Goal: Information Seeking & Learning: Learn about a topic

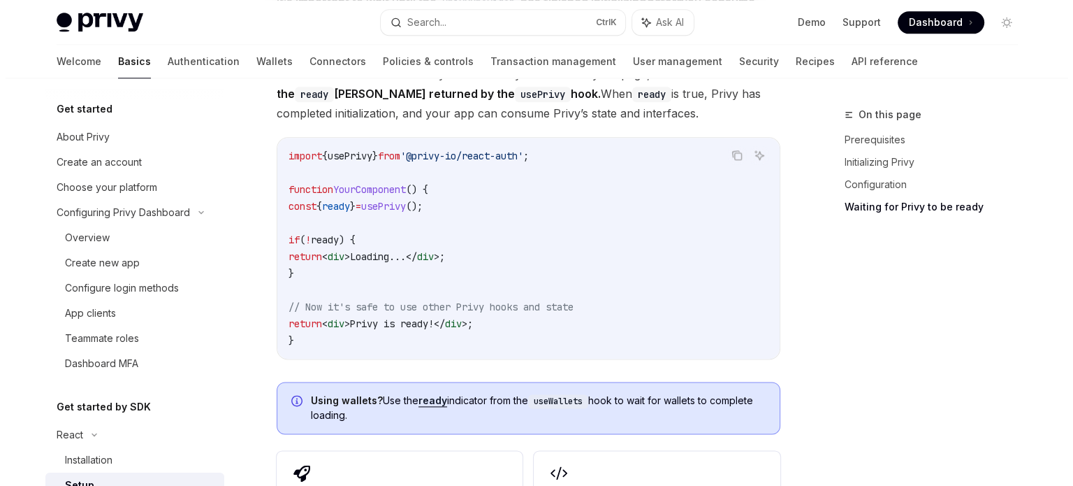
scroll to position [106, 0]
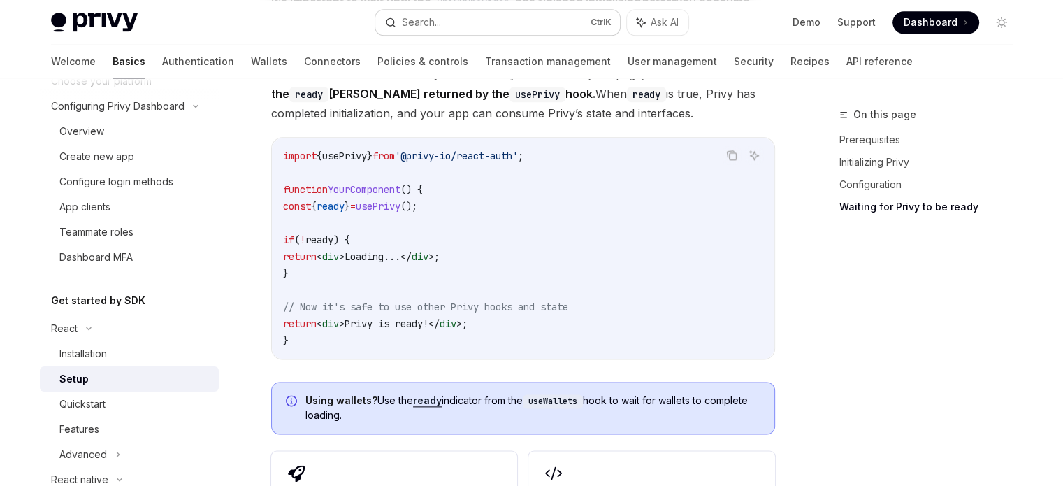
drag, startPoint x: 0, startPoint y: 0, endPoint x: 502, endPoint y: 25, distance: 503.1
click at [502, 25] on button "Search... Ctrl K" at bounding box center [497, 22] width 245 height 25
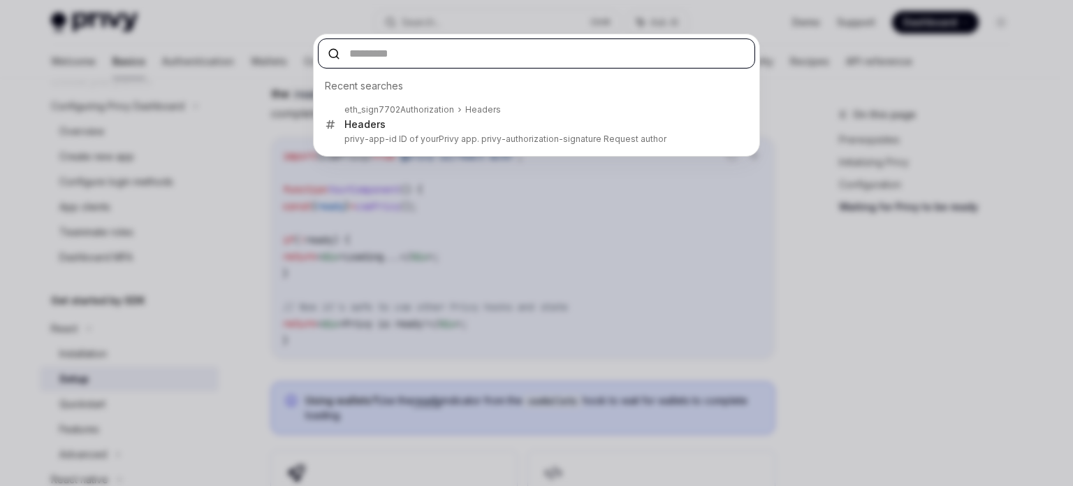
click at [379, 47] on input "text" at bounding box center [536, 53] width 437 height 30
paste input "**********"
type input "**********"
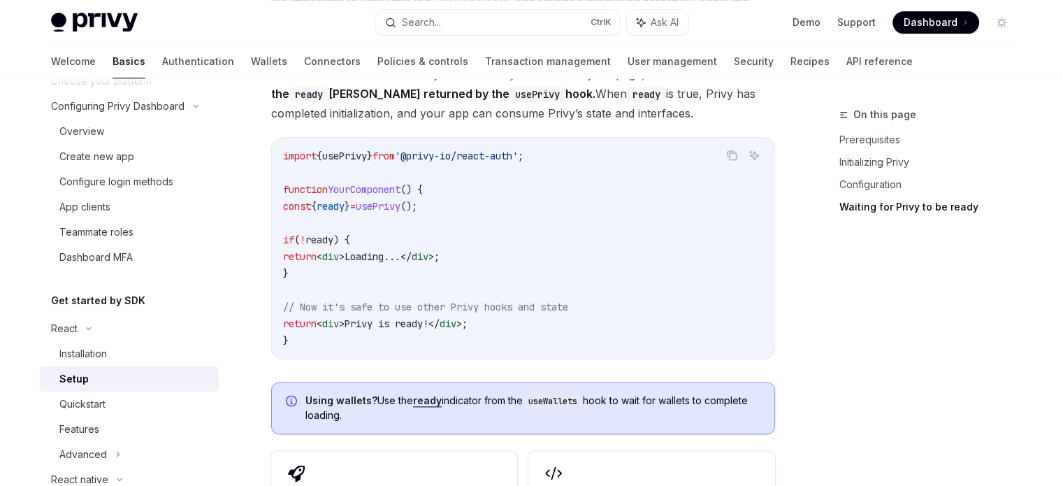
scroll to position [0, 0]
type textarea "*"
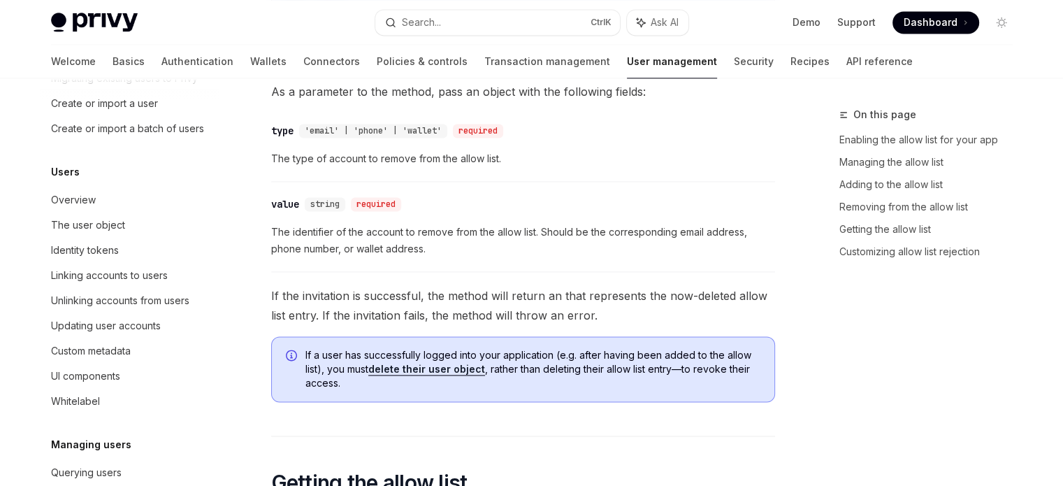
scroll to position [321, 0]
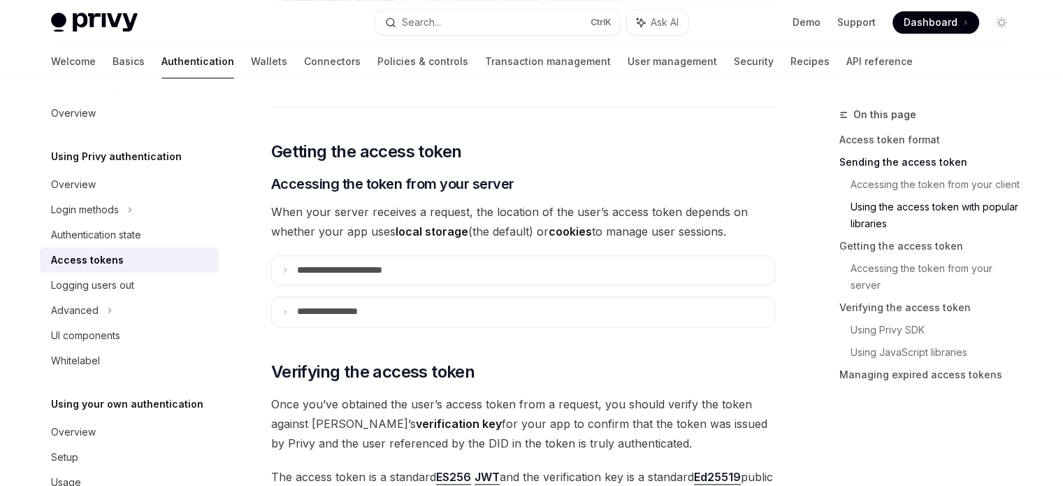
scroll to position [1762, 0]
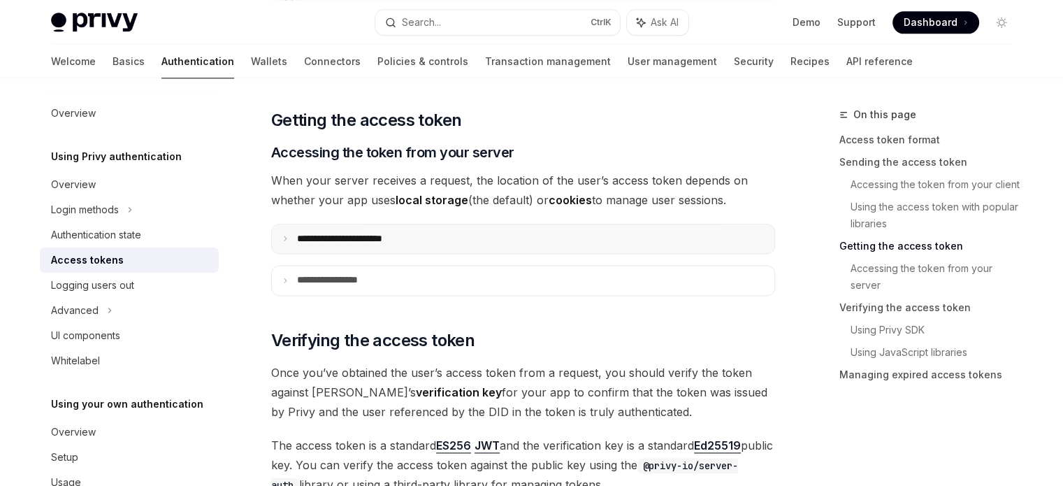
click at [426, 238] on summary "**********" at bounding box center [523, 238] width 502 height 29
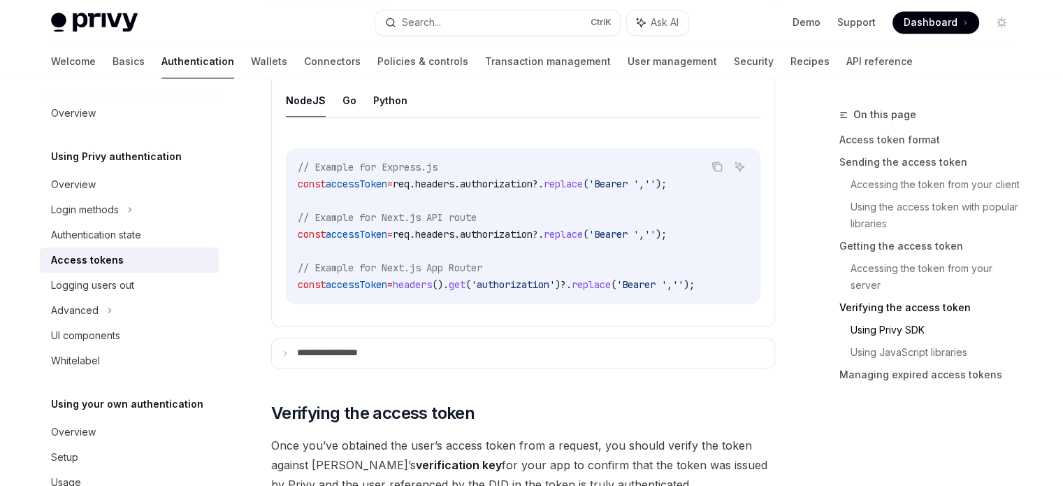
scroll to position [1730, 0]
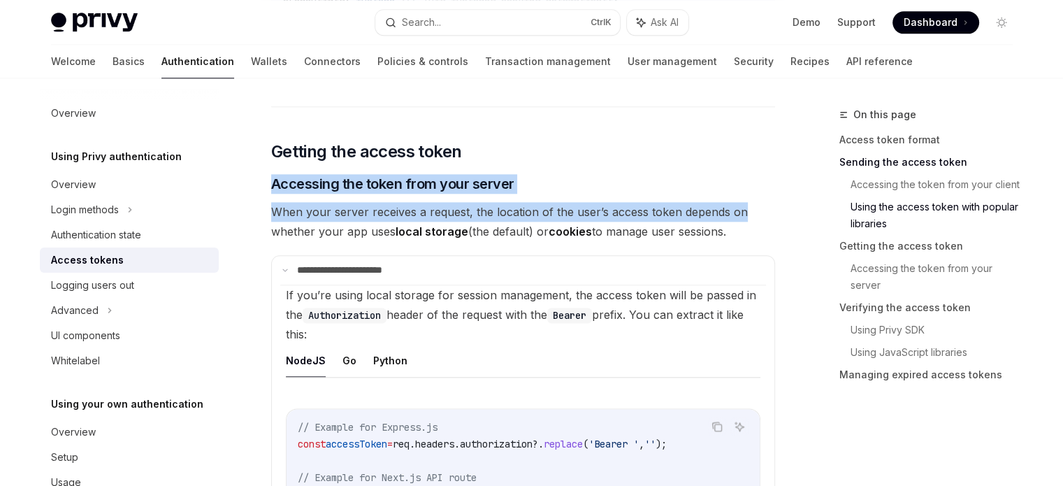
drag, startPoint x: 1055, startPoint y: 209, endPoint x: 1068, endPoint y: 127, distance: 82.7
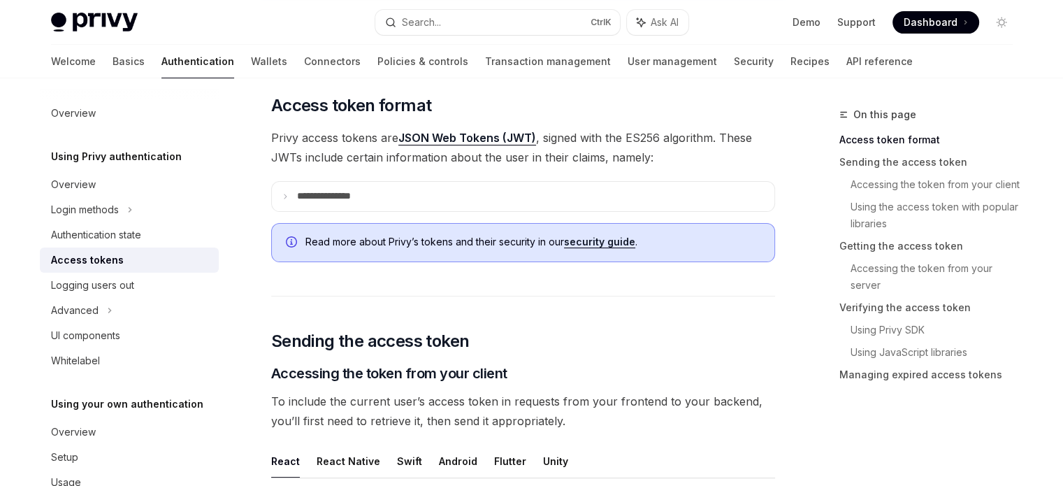
scroll to position [0, 0]
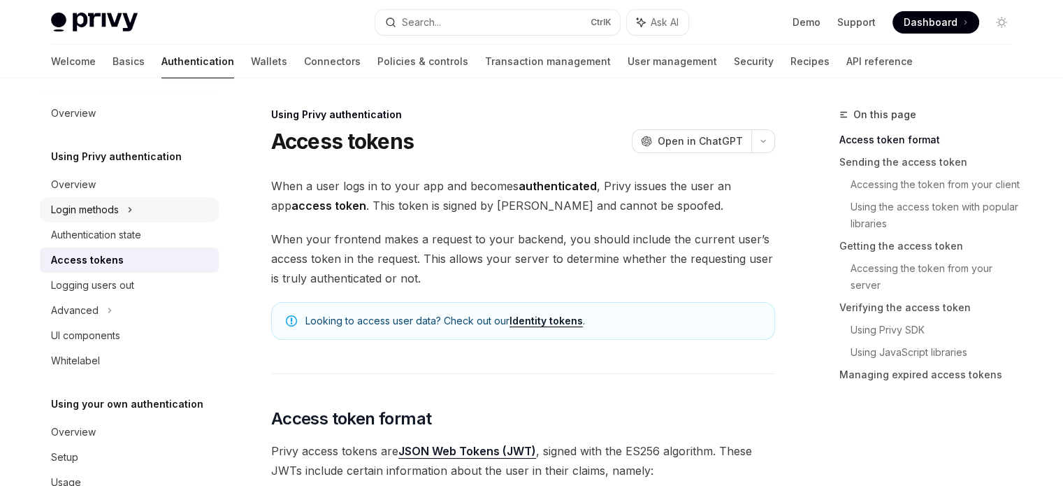
click at [123, 201] on div "Login methods" at bounding box center [129, 209] width 179 height 25
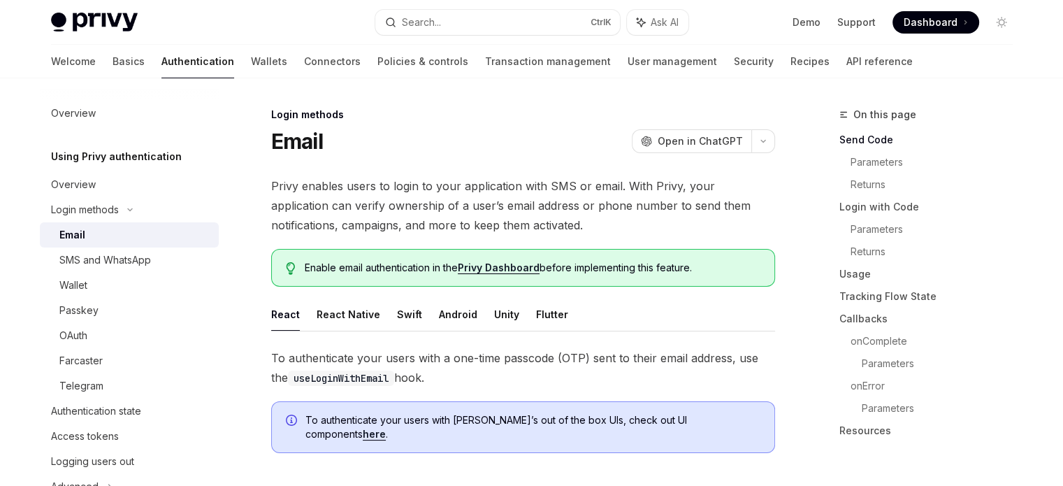
click at [94, 235] on div "Email" at bounding box center [134, 234] width 151 height 17
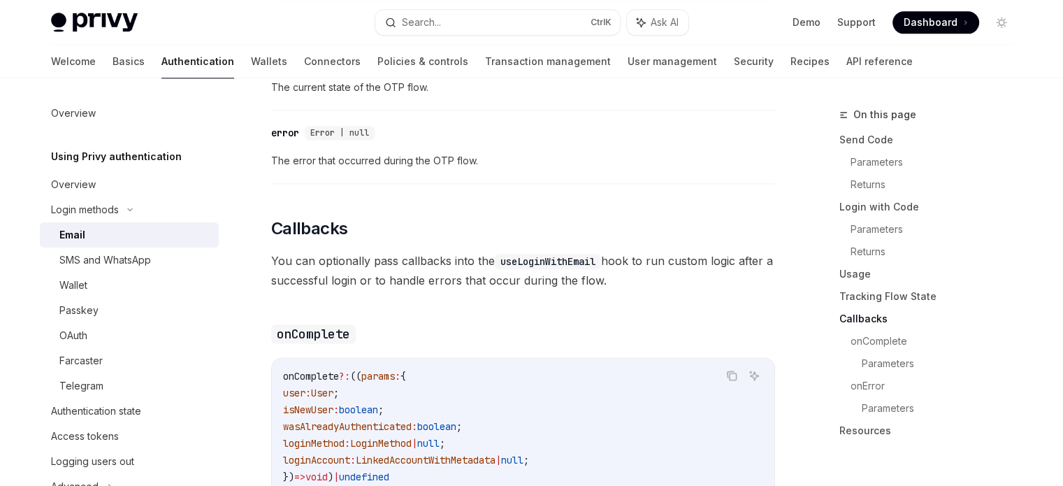
scroll to position [2147, 0]
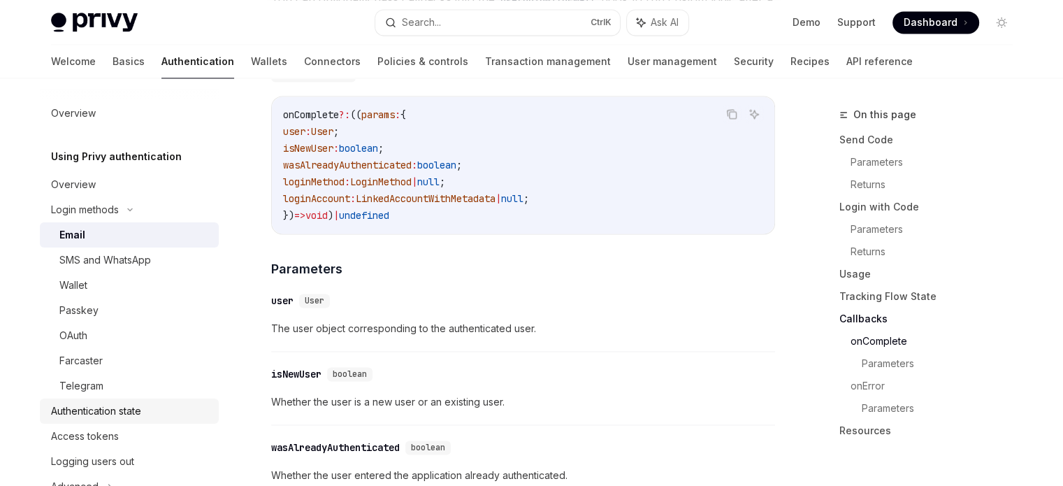
click at [99, 417] on div "Authentication state" at bounding box center [96, 411] width 90 height 17
type textarea "*"
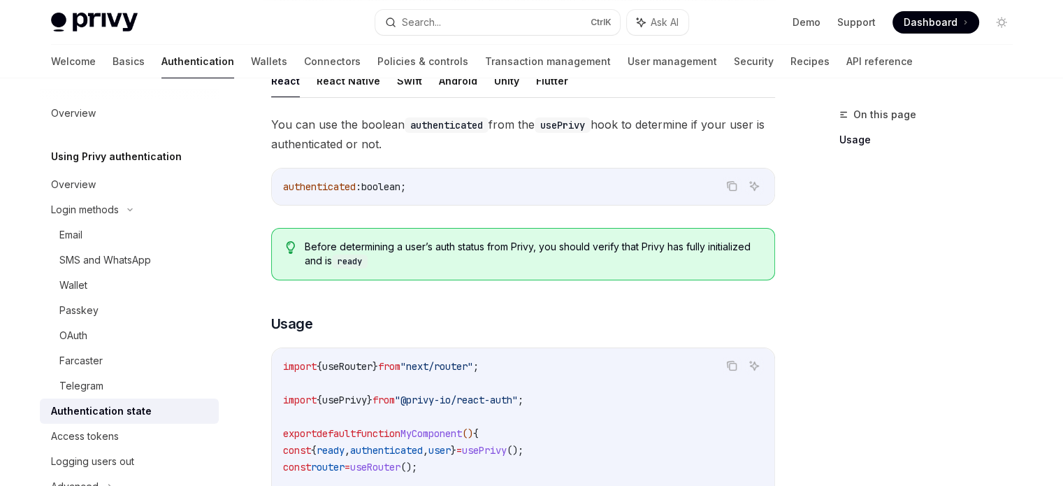
scroll to position [173, 0]
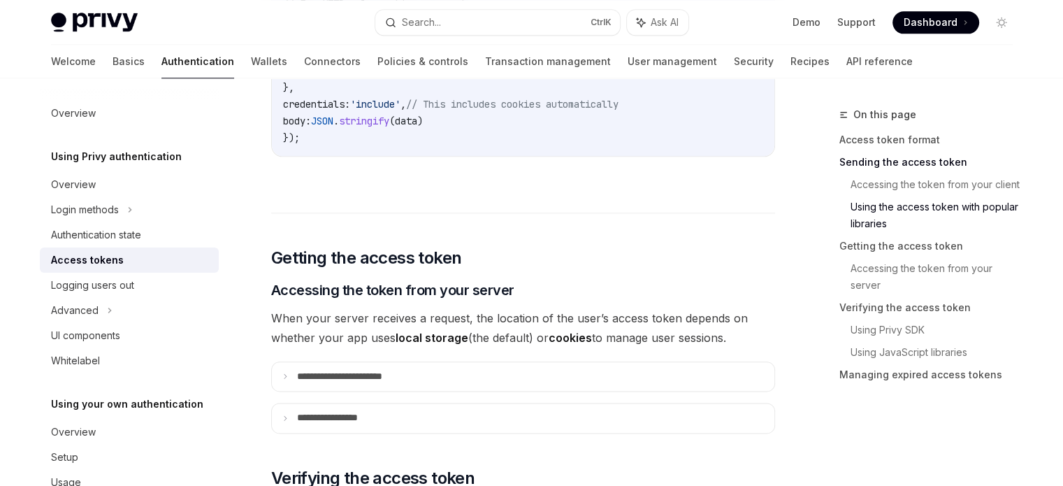
scroll to position [1850, 0]
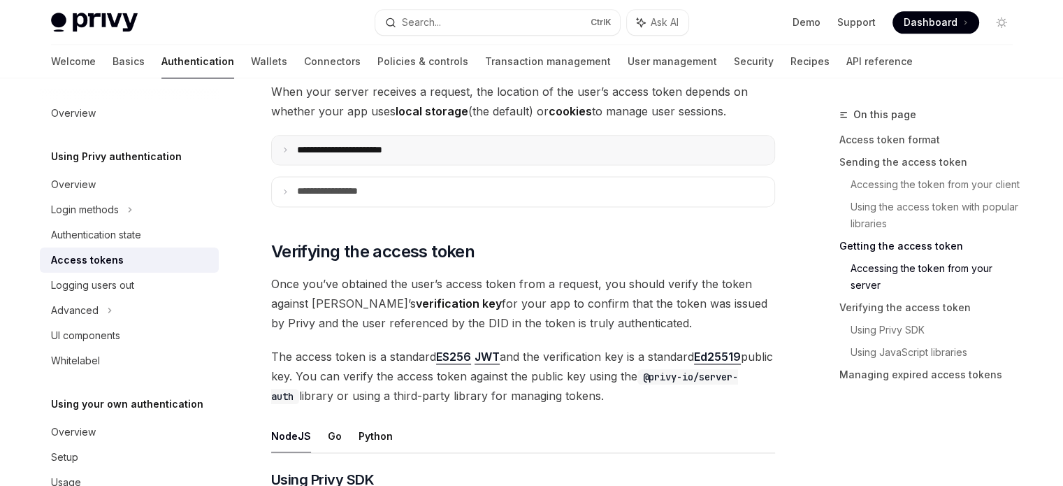
click at [440, 150] on summary "**********" at bounding box center [523, 150] width 502 height 29
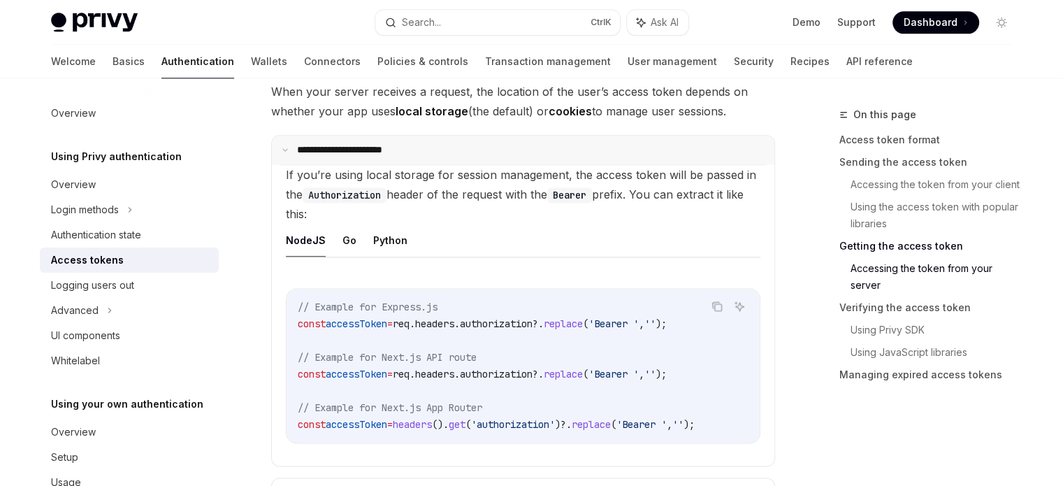
click at [313, 147] on p "**********" at bounding box center [353, 150] width 113 height 13
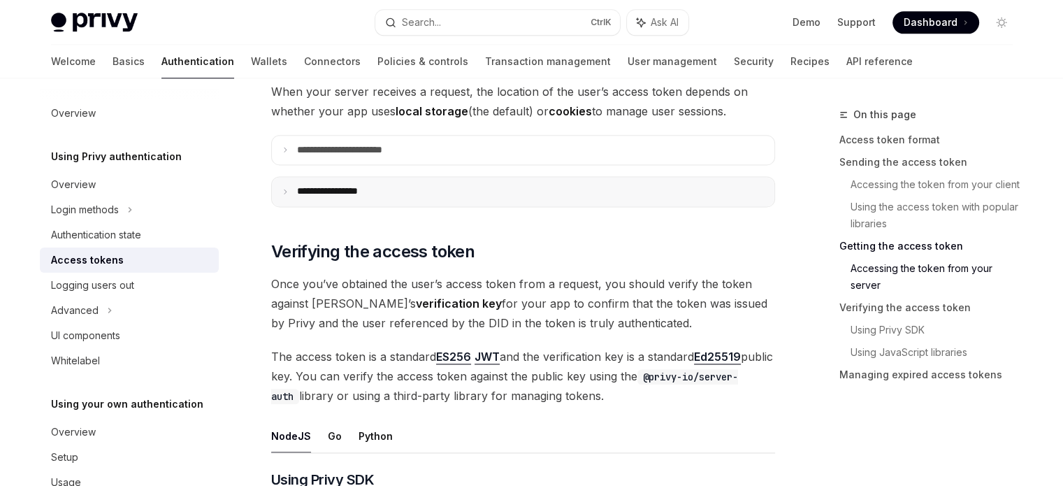
click at [333, 189] on p "**********" at bounding box center [341, 191] width 88 height 13
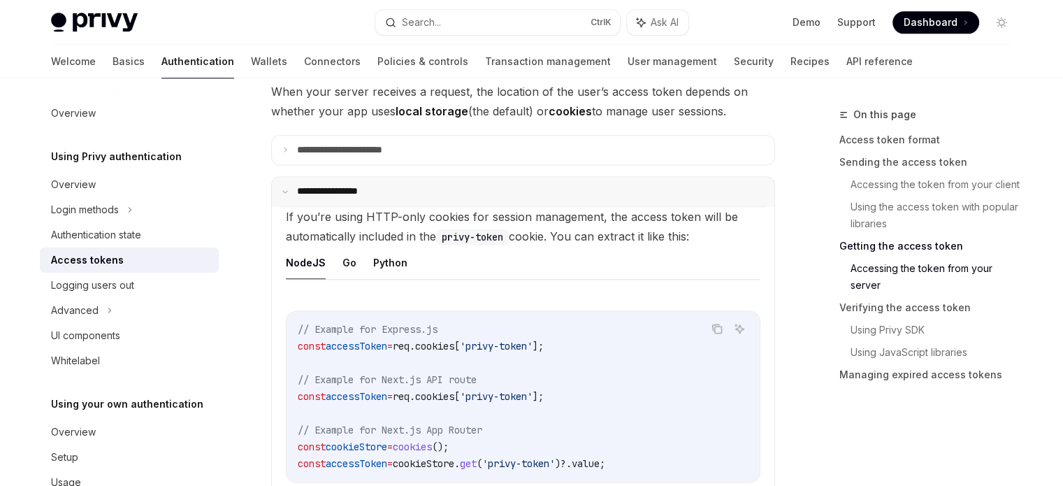
click at [333, 189] on p "**********" at bounding box center [338, 191] width 83 height 13
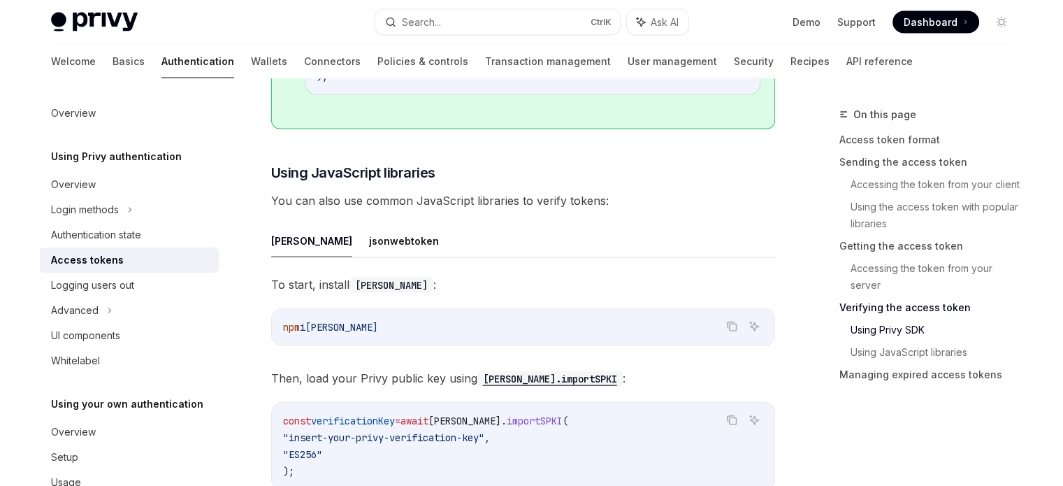
scroll to position [2911, 0]
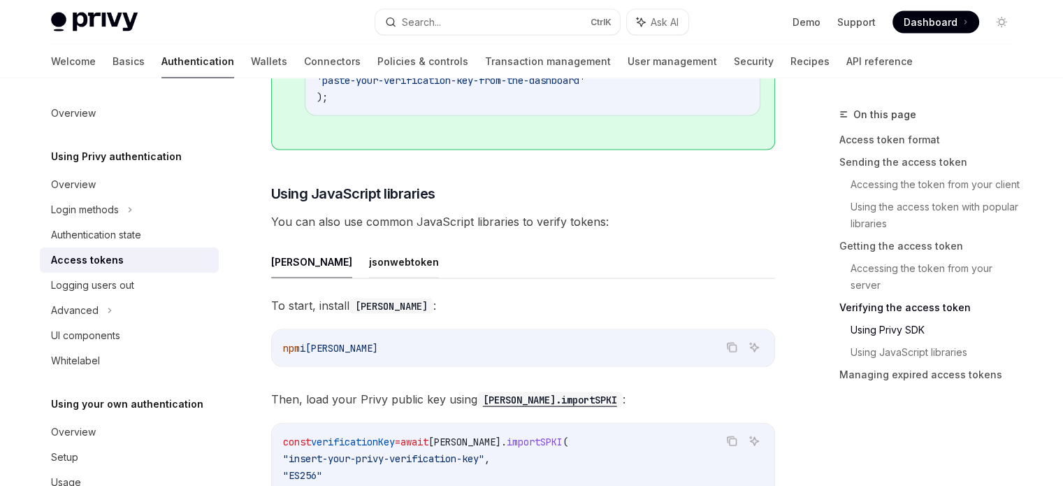
click at [369, 260] on button "jsonwebtoken" at bounding box center [404, 261] width 70 height 33
type textarea "*"
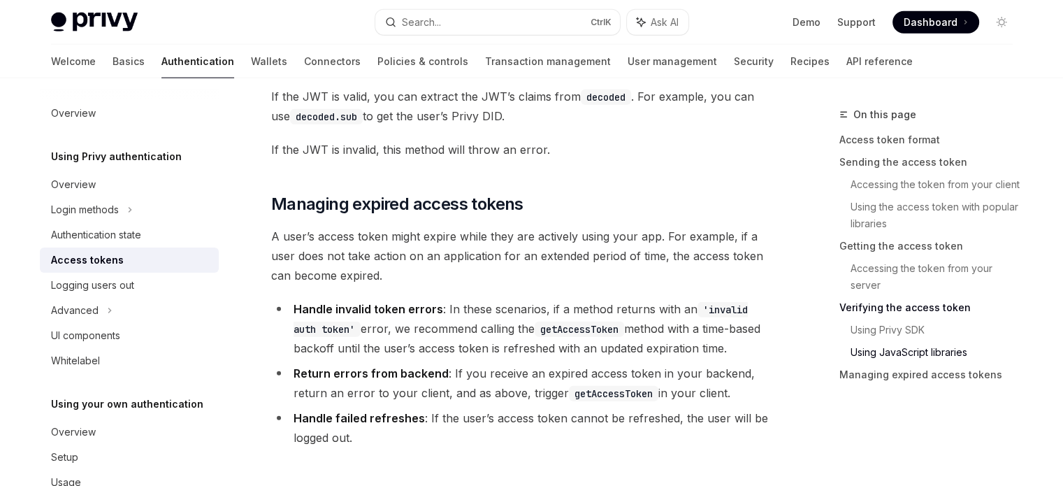
scroll to position [3693, 0]
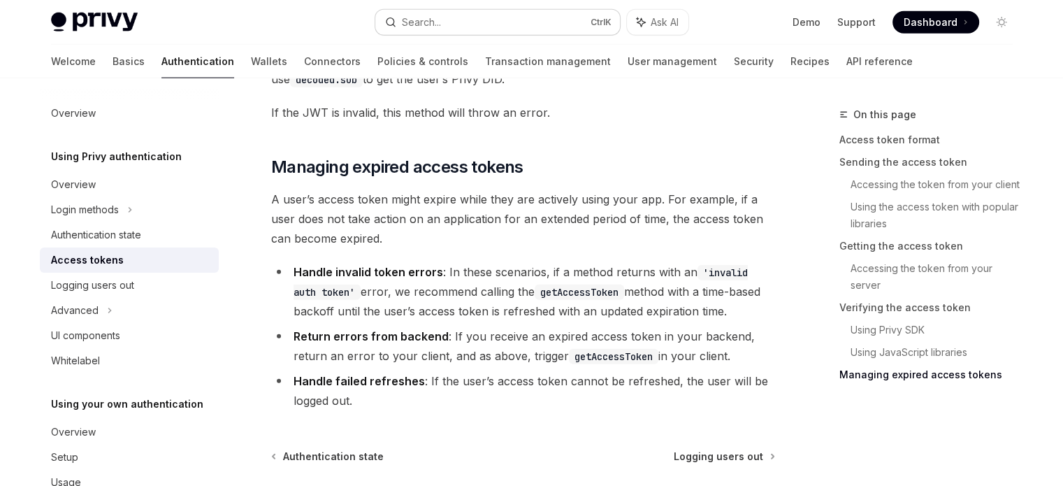
click at [432, 14] on div "Search..." at bounding box center [421, 22] width 39 height 17
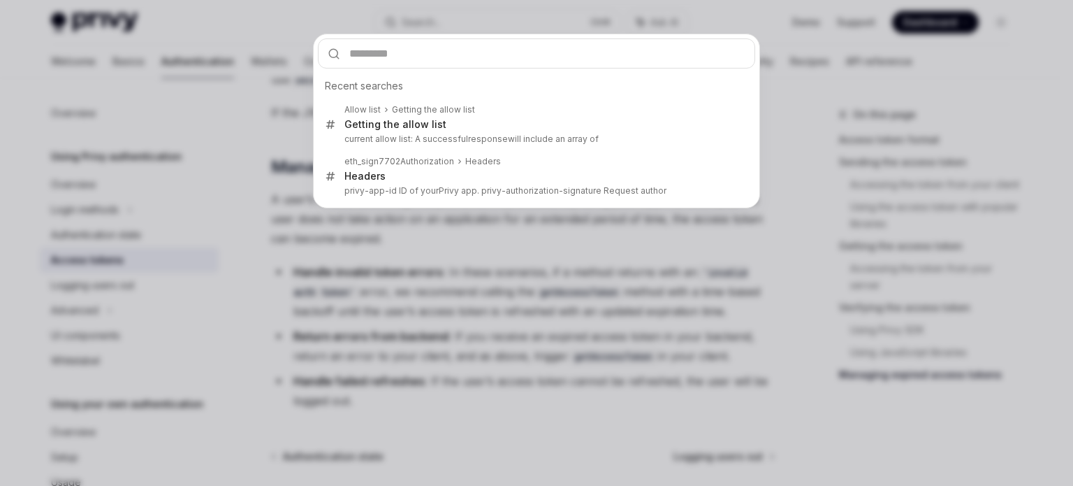
type input "**********"
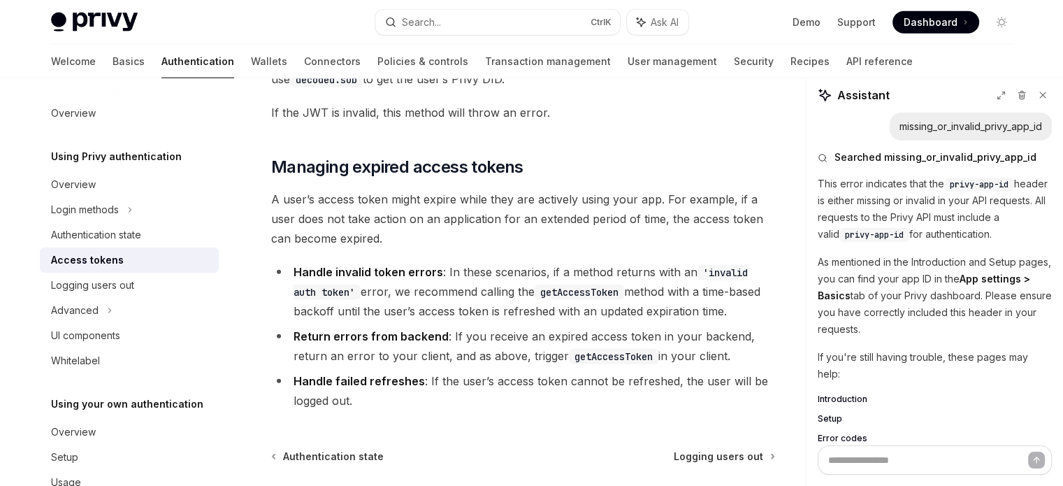
scroll to position [55, 0]
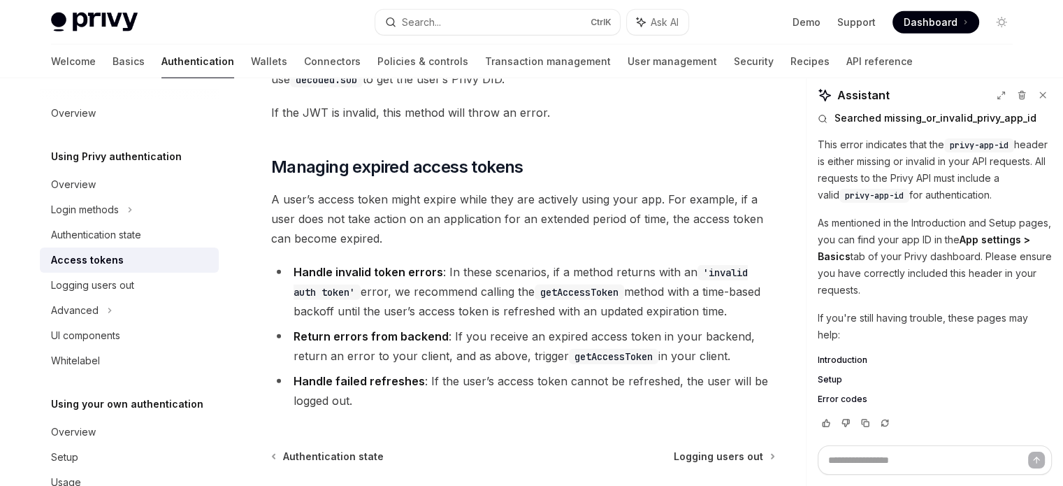
click at [837, 361] on span "Introduction" at bounding box center [843, 359] width 50 height 11
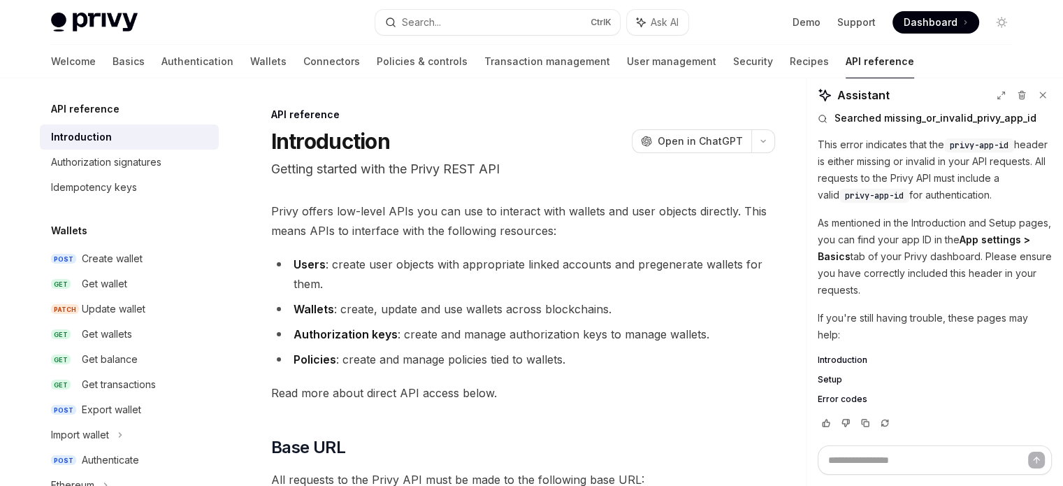
click at [830, 378] on span "Setup" at bounding box center [830, 379] width 24 height 11
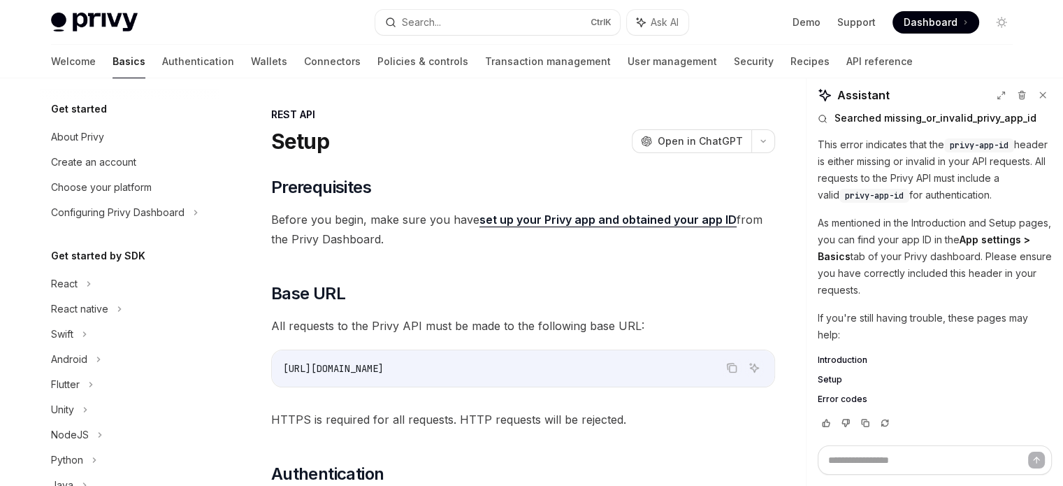
scroll to position [253, 0]
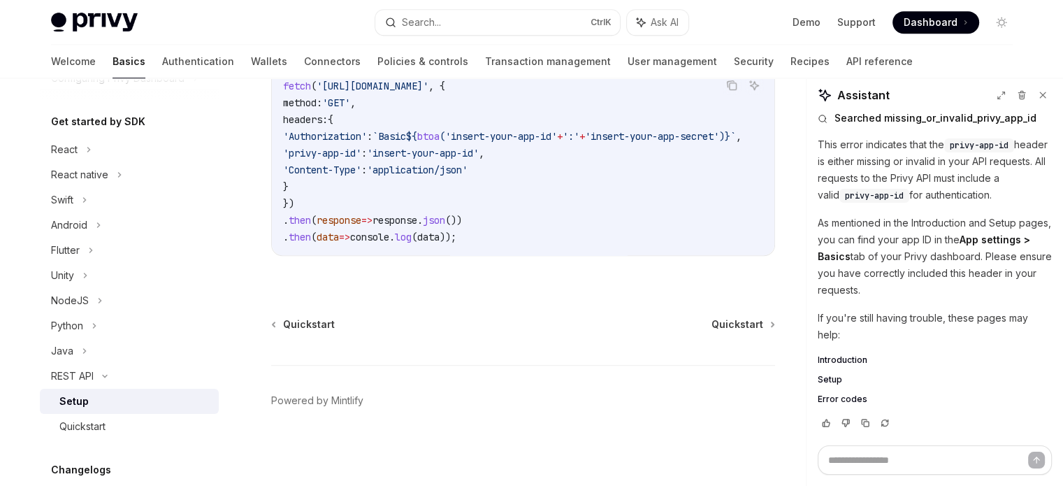
scroll to position [126, 0]
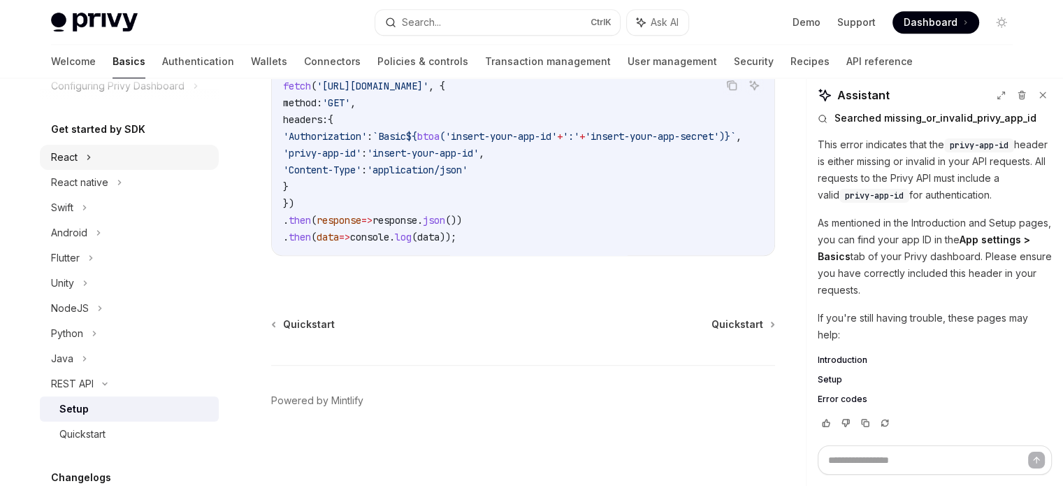
click at [78, 153] on div "React" at bounding box center [129, 157] width 179 height 25
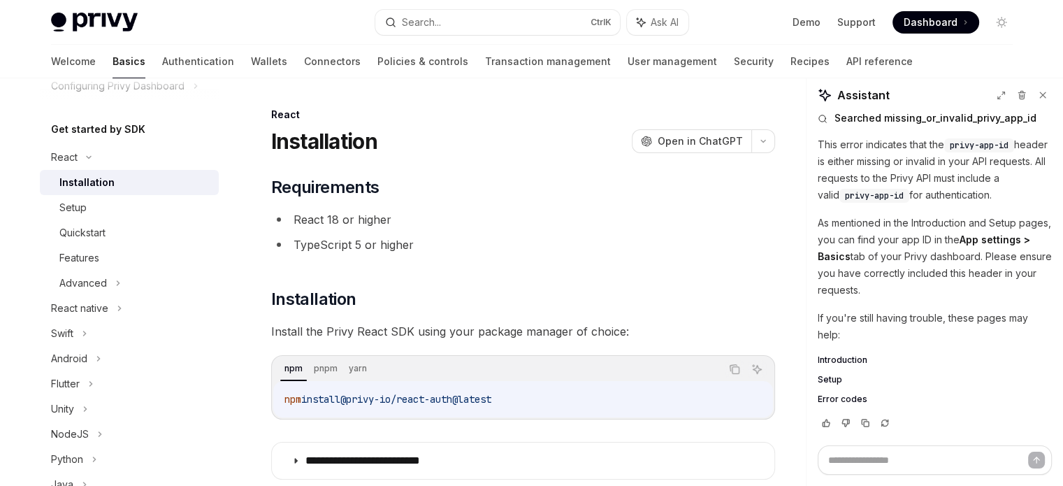
click at [480, 265] on div "**********" at bounding box center [523, 327] width 504 height 303
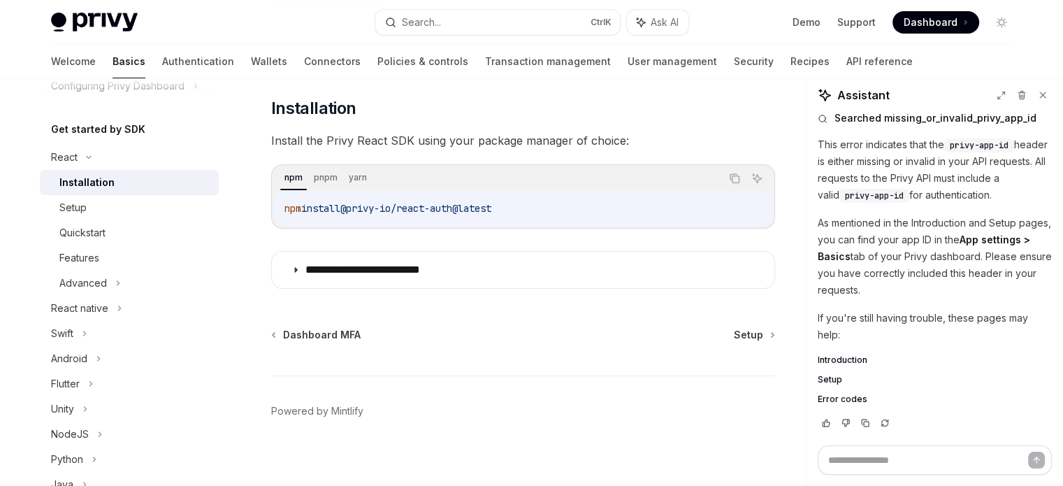
scroll to position [200, 0]
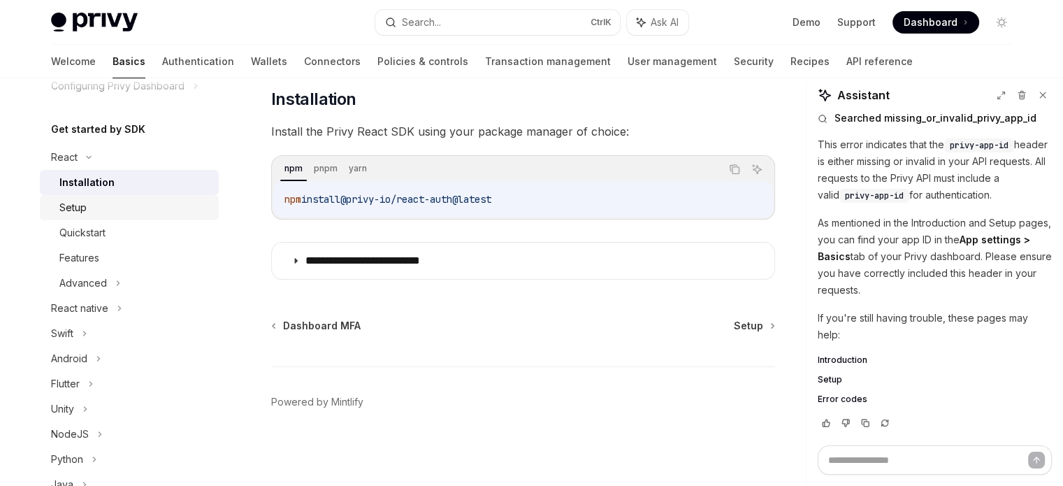
click at [64, 201] on div "Setup" at bounding box center [72, 207] width 27 height 17
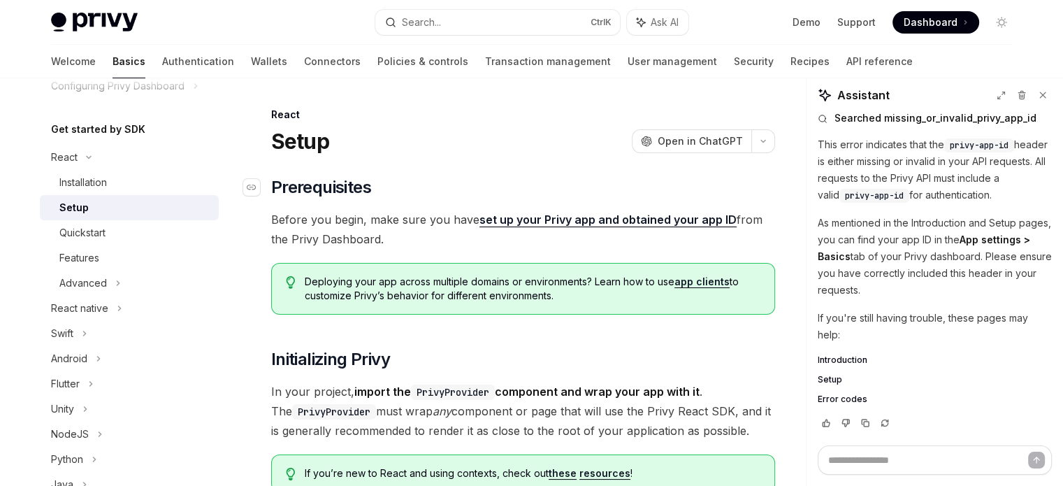
click at [498, 186] on h2 "​ Prerequisites" at bounding box center [523, 187] width 504 height 22
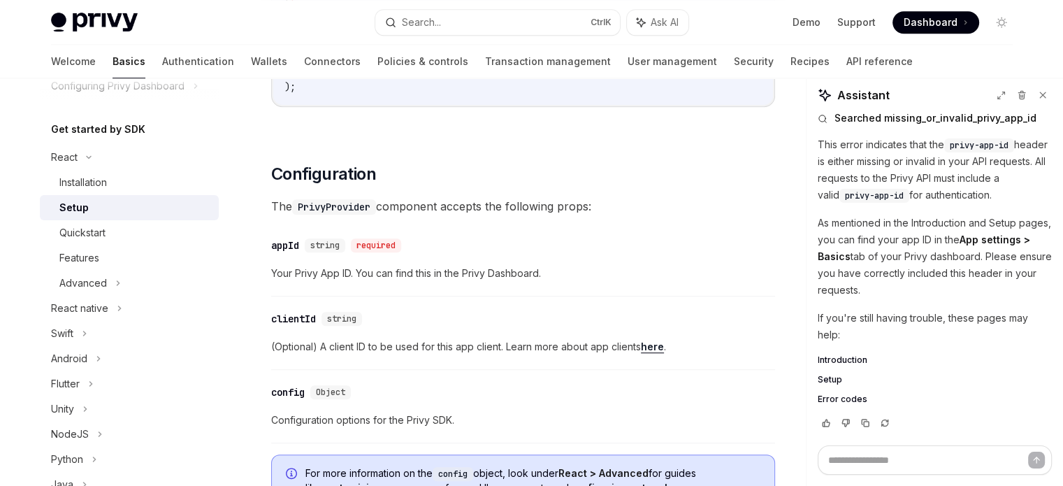
scroll to position [1006, 0]
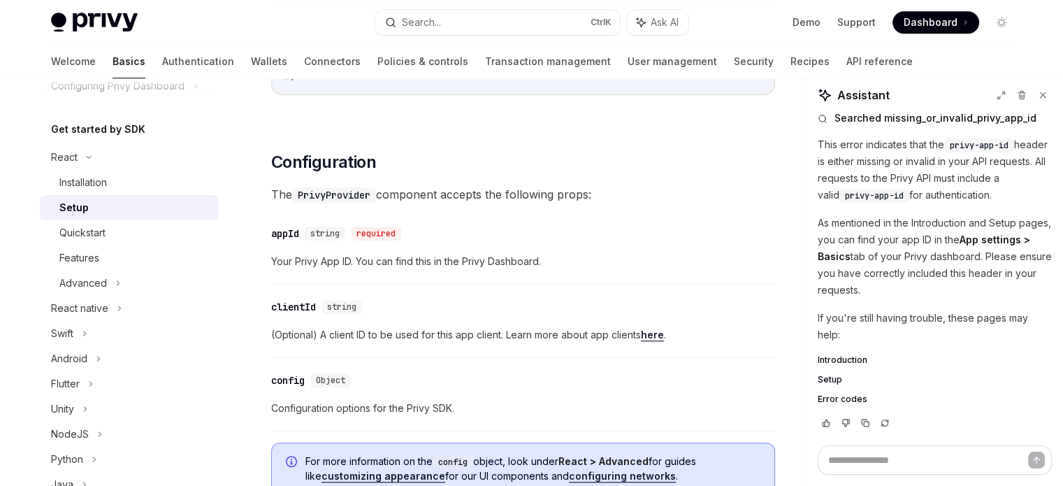
click at [551, 124] on div "​ Prerequisites Before you begin, make sure you have set up your Privy app and …" at bounding box center [523, 249] width 504 height 2159
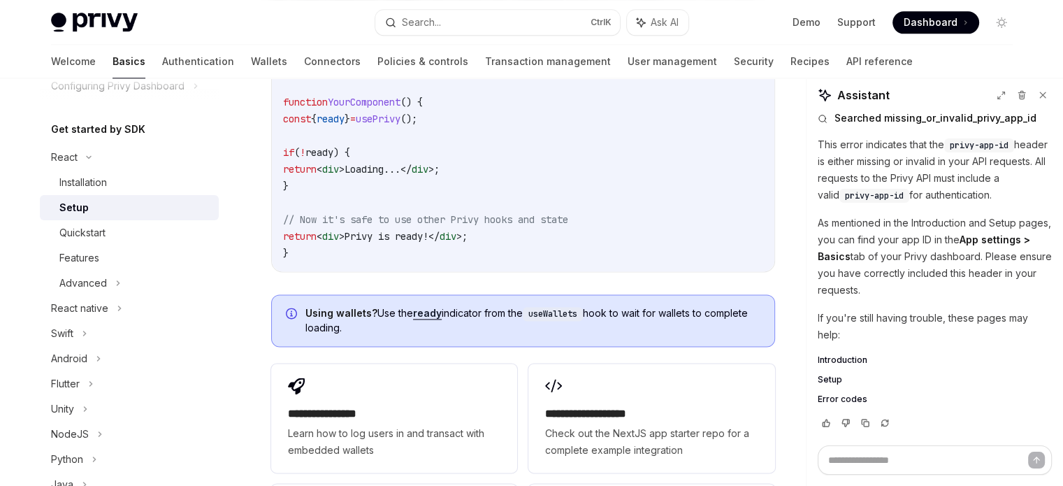
scroll to position [1817, 0]
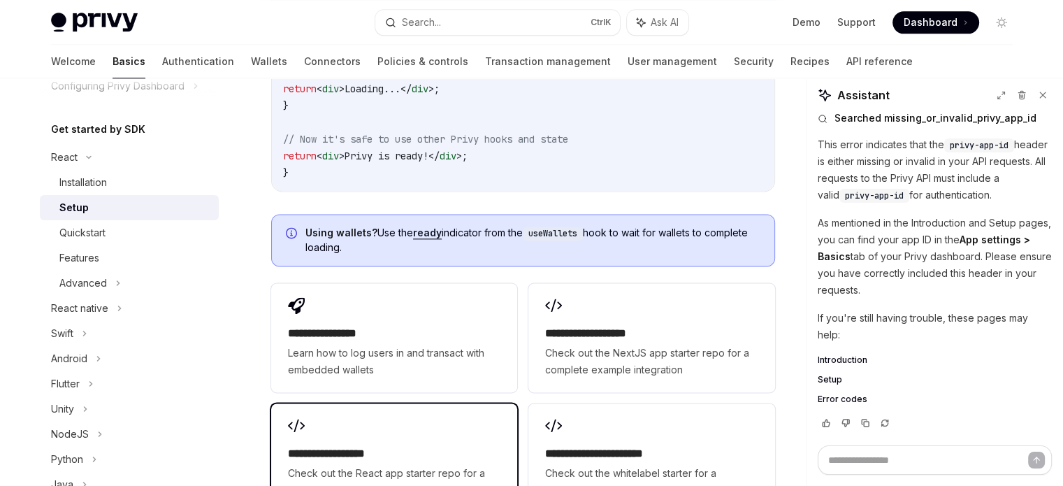
click at [447, 403] on div "**********" at bounding box center [394, 457] width 246 height 109
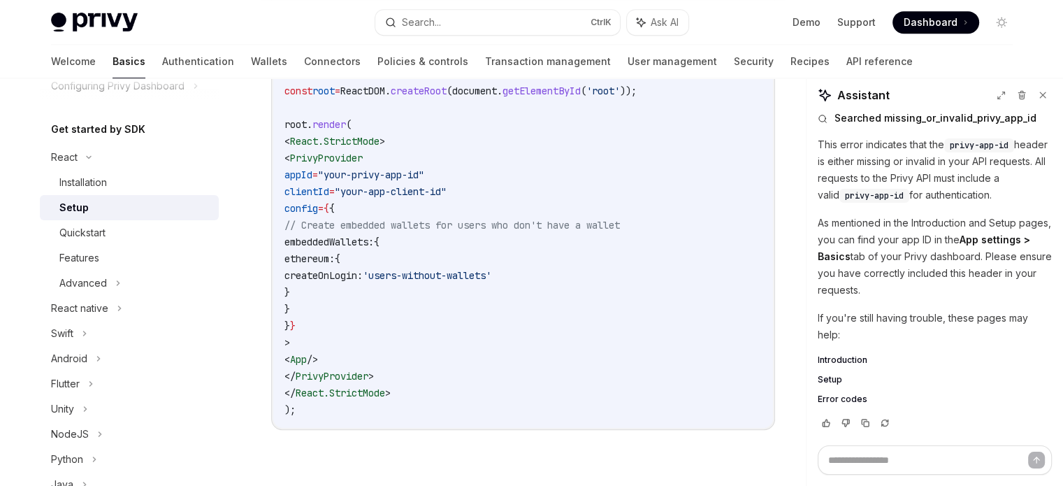
scroll to position [669, 0]
click at [914, 17] on span "Dashboard" at bounding box center [931, 22] width 54 height 14
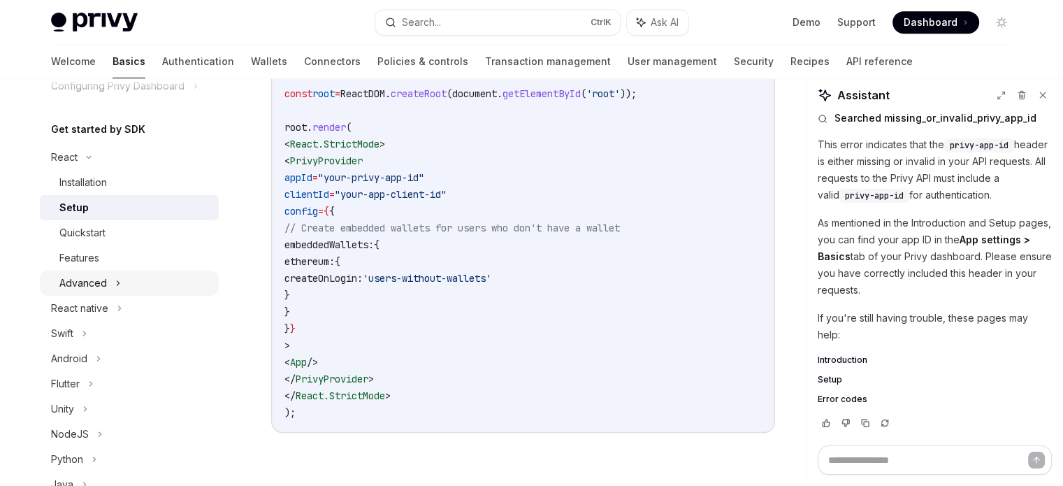
click at [100, 287] on div "Advanced" at bounding box center [83, 283] width 48 height 17
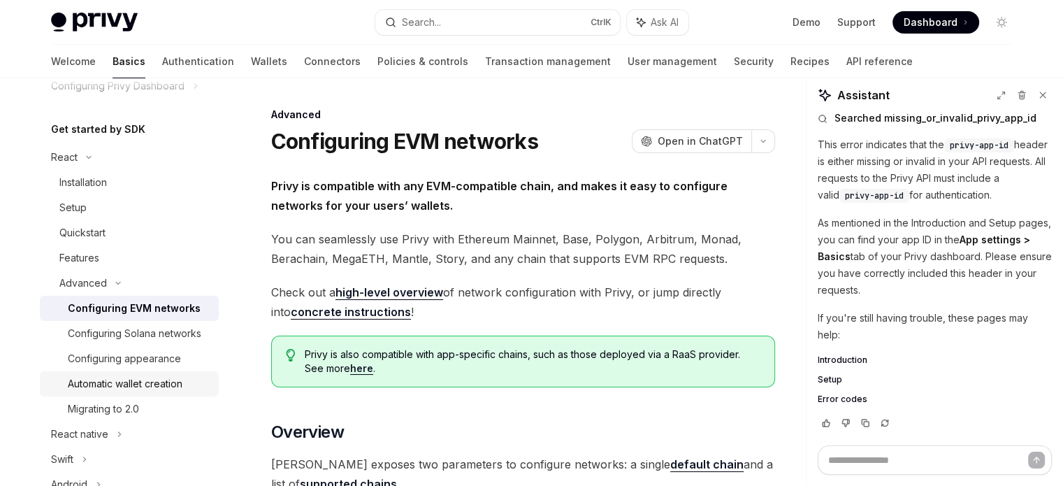
click at [112, 392] on div "Automatic wallet creation" at bounding box center [125, 383] width 115 height 17
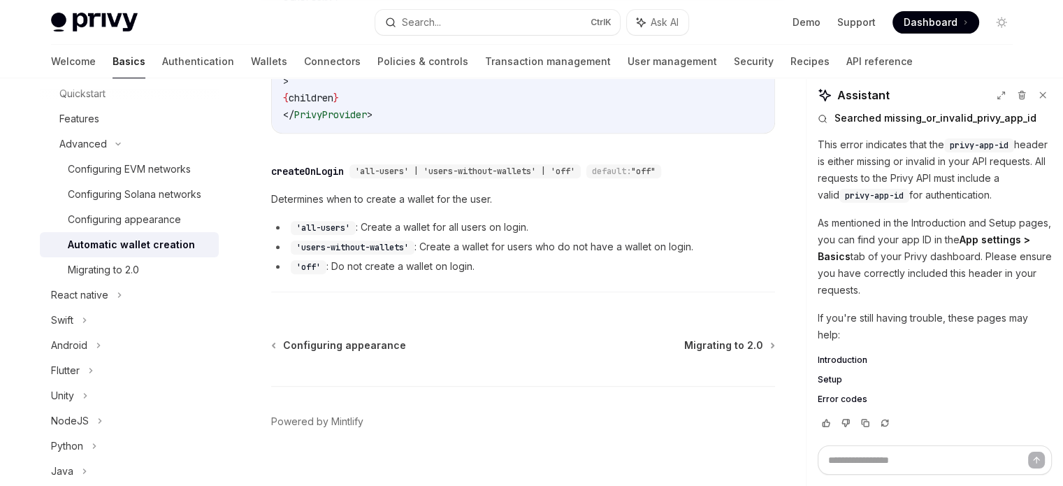
scroll to position [216, 0]
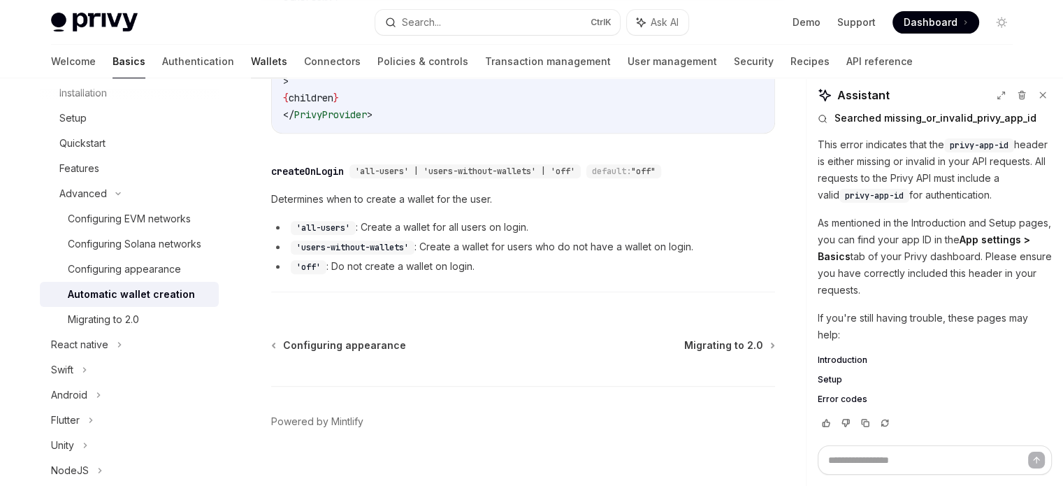
click at [251, 58] on link "Wallets" at bounding box center [269, 62] width 36 height 34
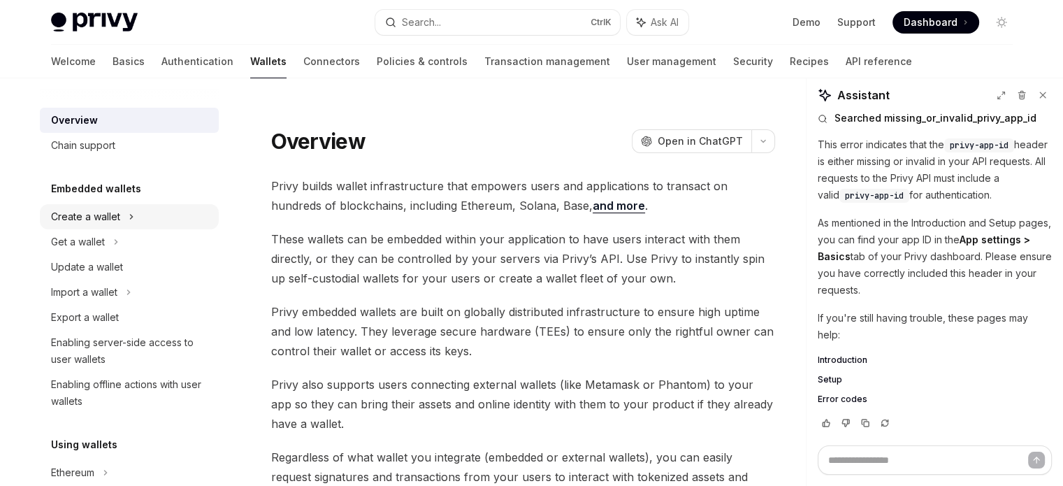
click at [68, 218] on div "Create a wallet" at bounding box center [85, 216] width 69 height 17
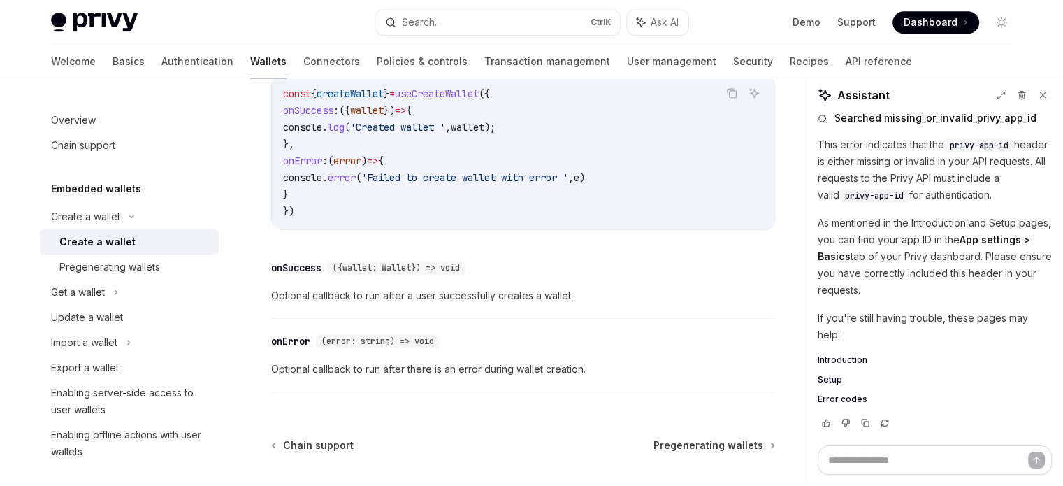
scroll to position [1184, 0]
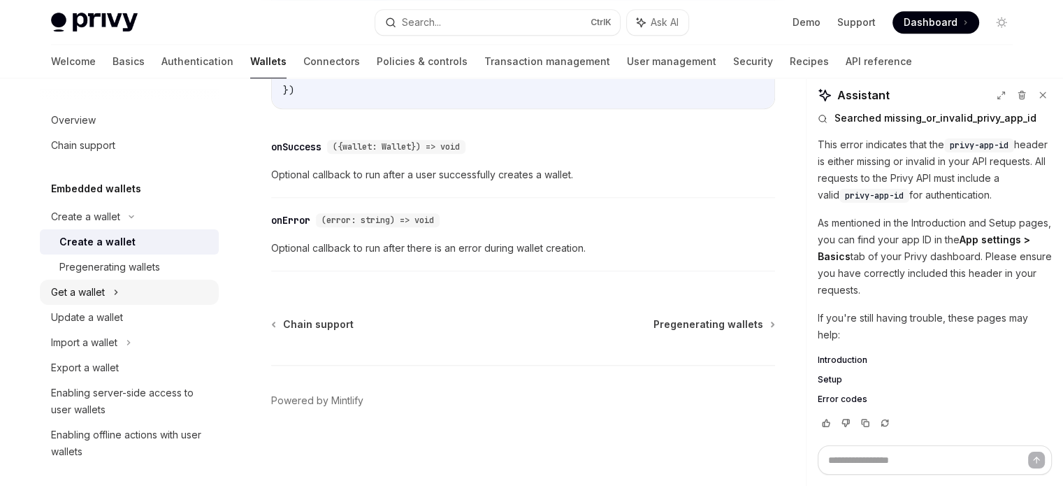
click at [129, 286] on div "Get a wallet" at bounding box center [129, 292] width 179 height 25
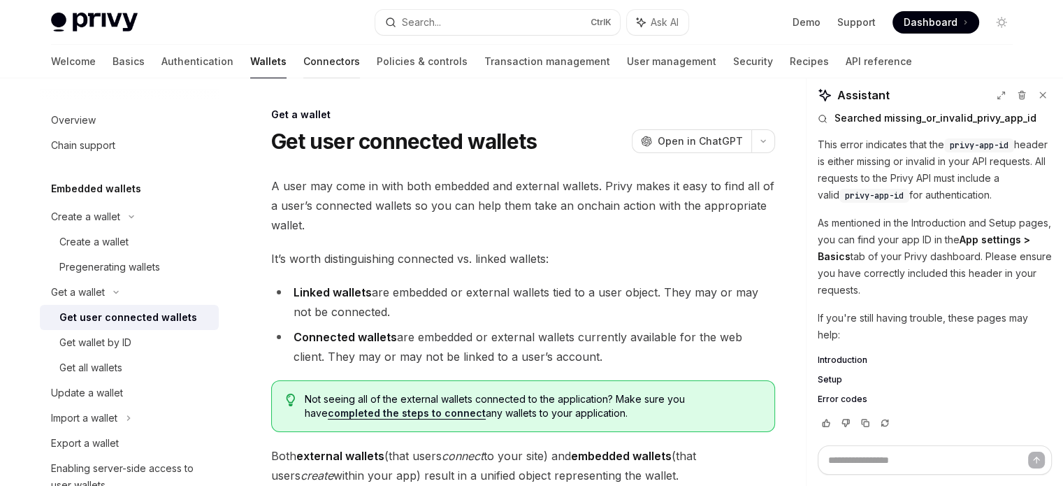
click at [303, 52] on link "Connectors" at bounding box center [331, 62] width 57 height 34
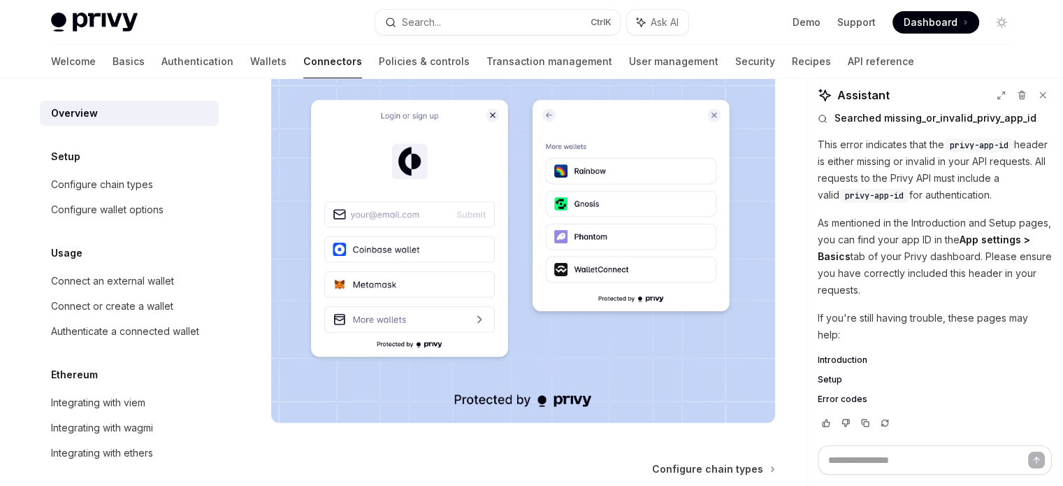
scroll to position [410, 0]
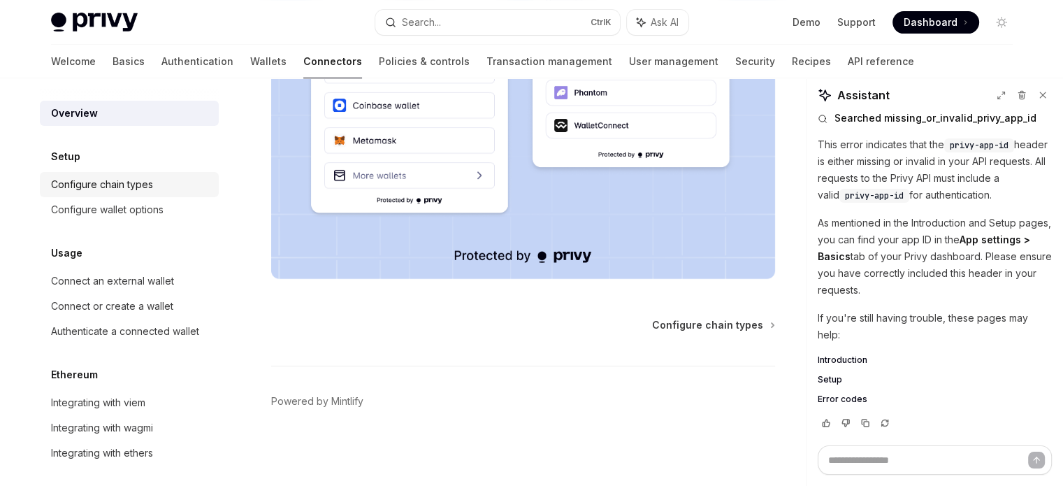
click at [134, 184] on div "Configure chain types" at bounding box center [102, 184] width 102 height 17
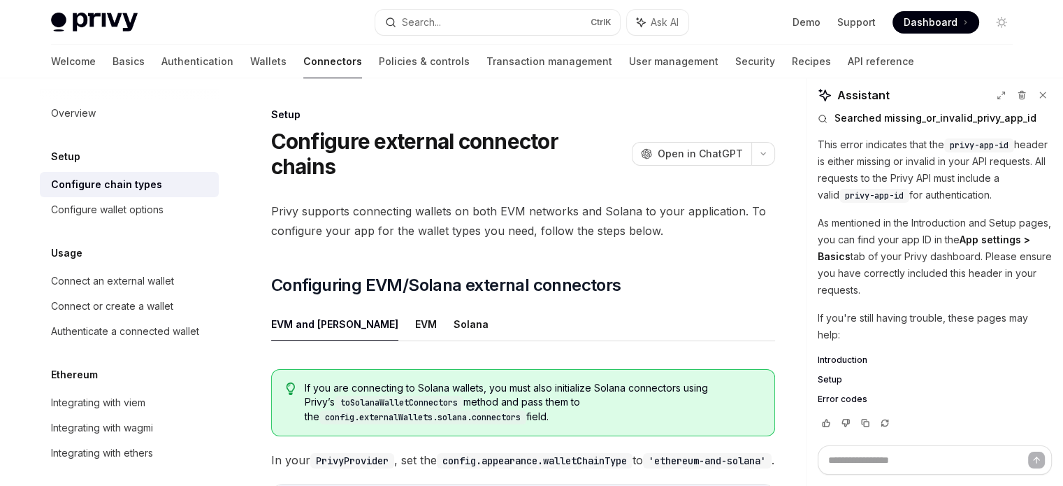
scroll to position [426, 0]
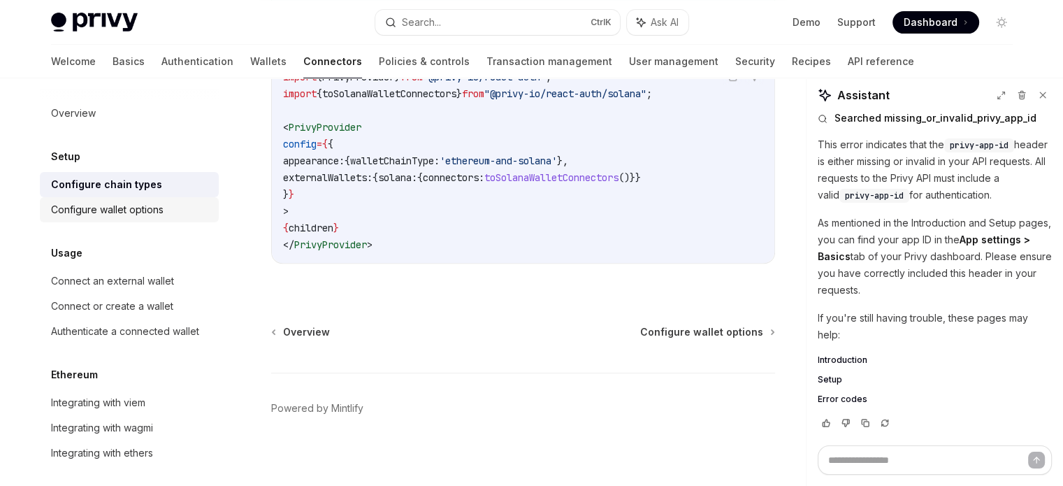
click at [140, 205] on div "Configure wallet options" at bounding box center [107, 209] width 113 height 17
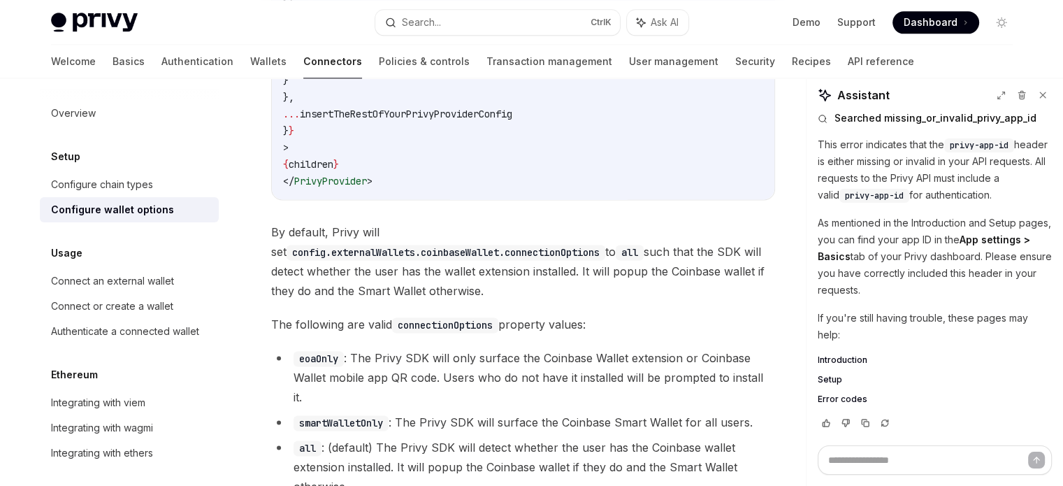
scroll to position [2136, 0]
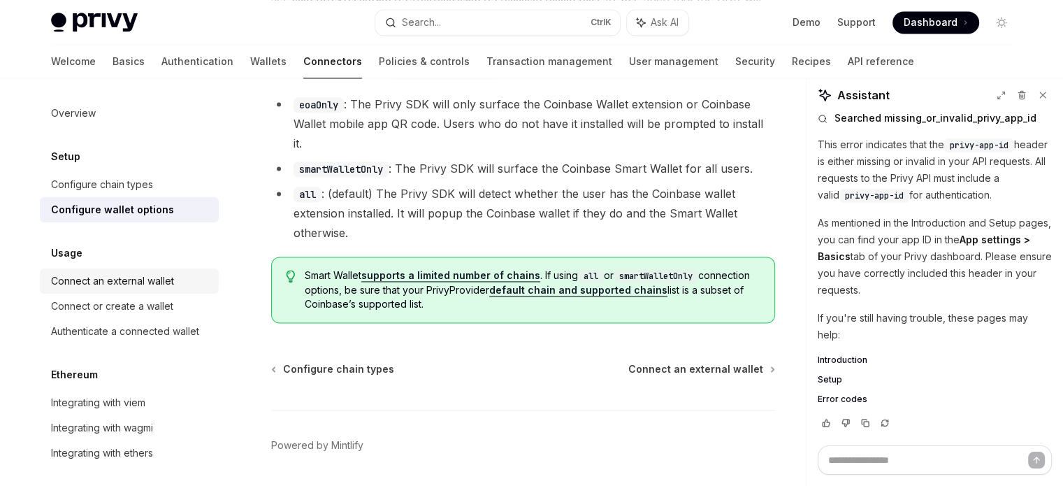
click at [123, 282] on div "Connect an external wallet" at bounding box center [112, 281] width 123 height 17
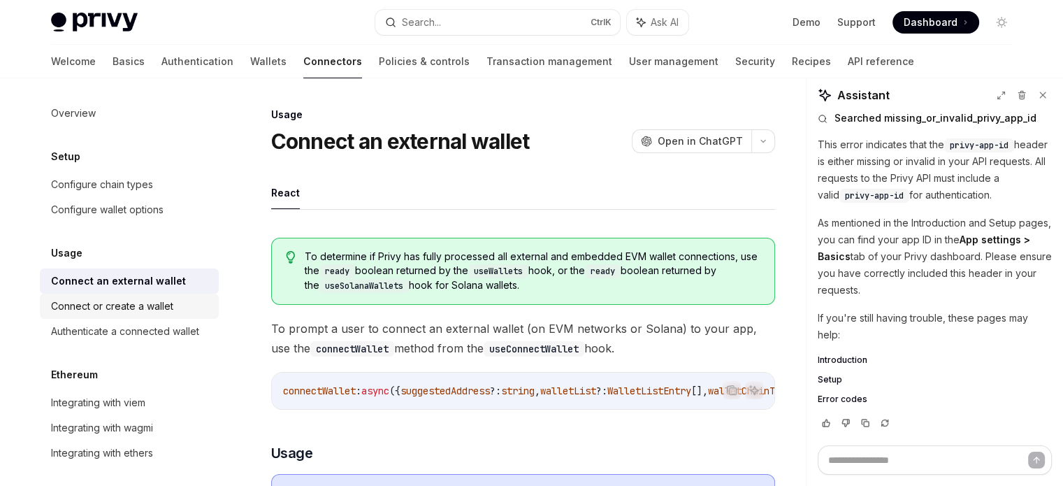
click at [118, 304] on div "Connect or create a wallet" at bounding box center [112, 306] width 122 height 17
type textarea "*"
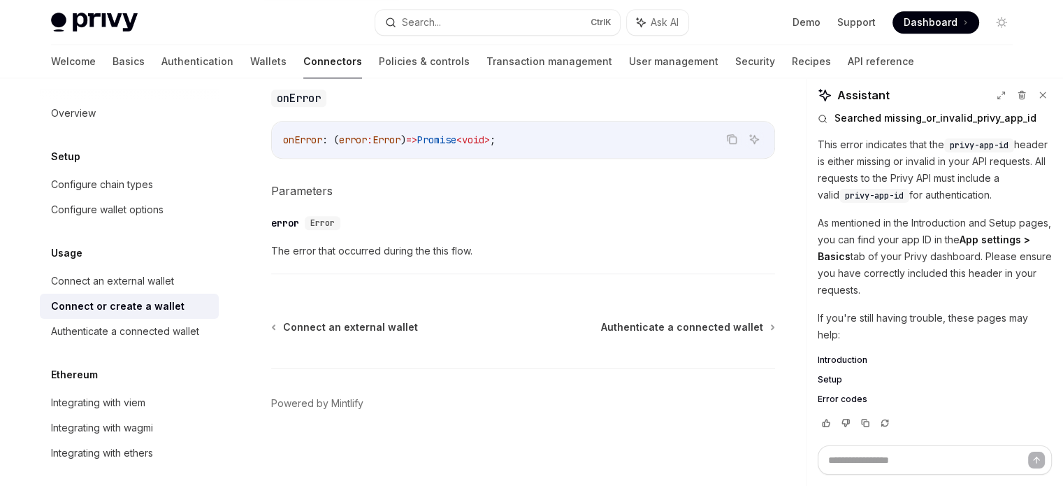
scroll to position [95, 0]
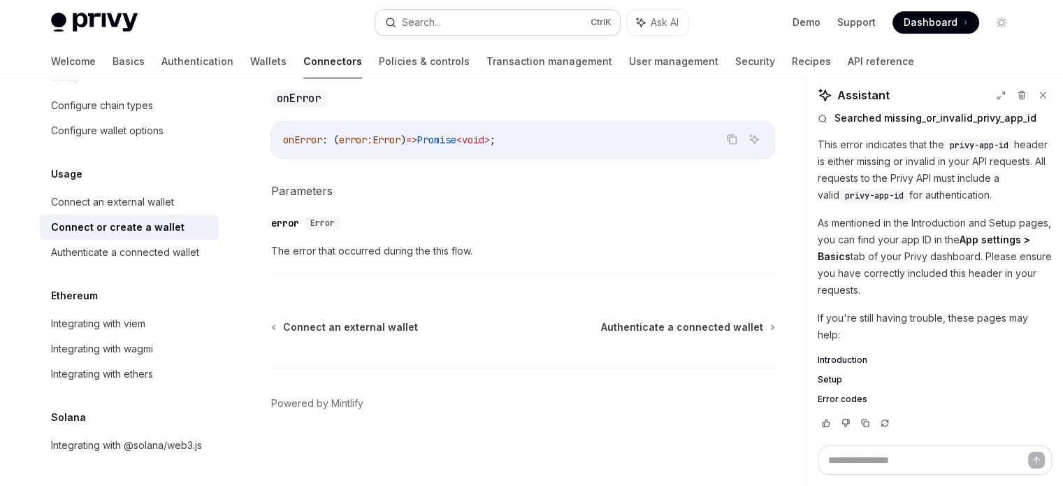
click at [447, 11] on button "Search... Ctrl K" at bounding box center [497, 22] width 245 height 25
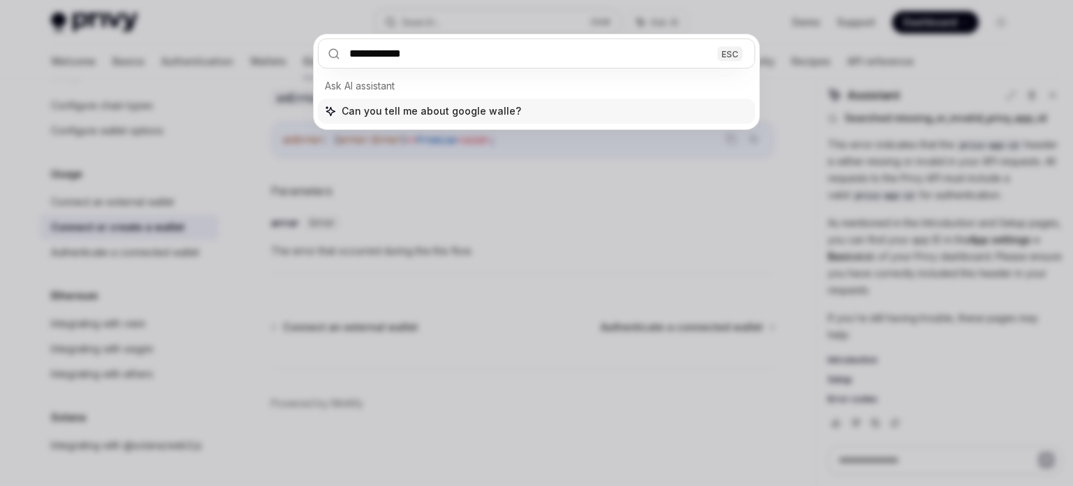
type input "**********"
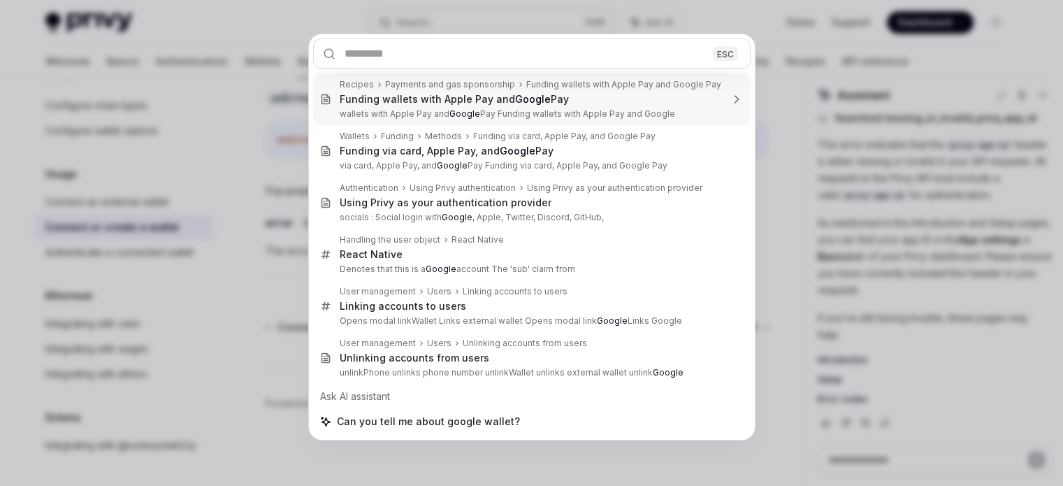
type textarea "*"
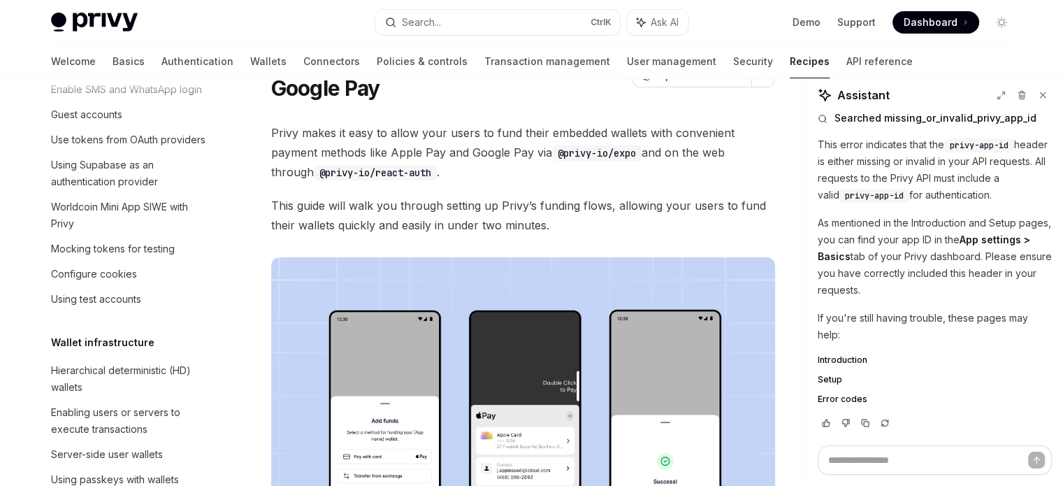
scroll to position [1281, 0]
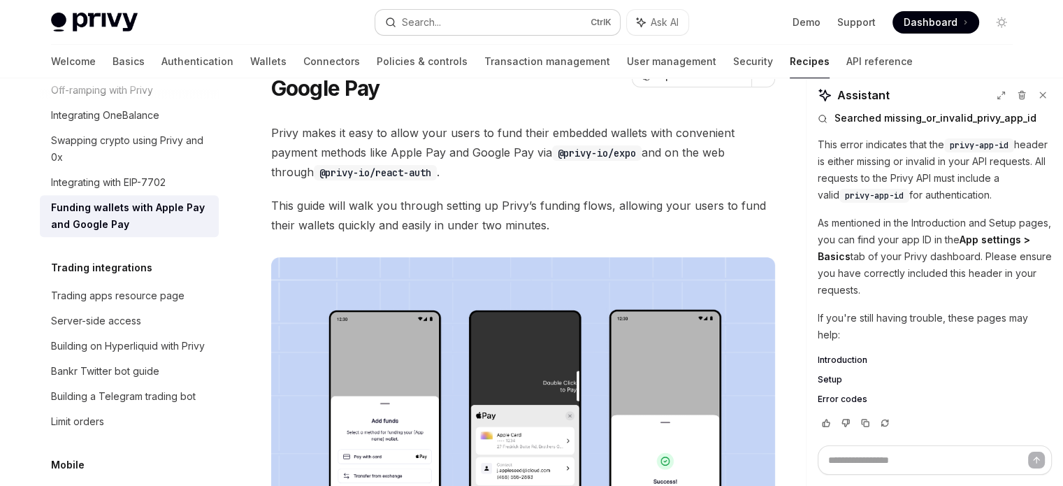
click at [458, 19] on button "Search... Ctrl K" at bounding box center [497, 22] width 245 height 25
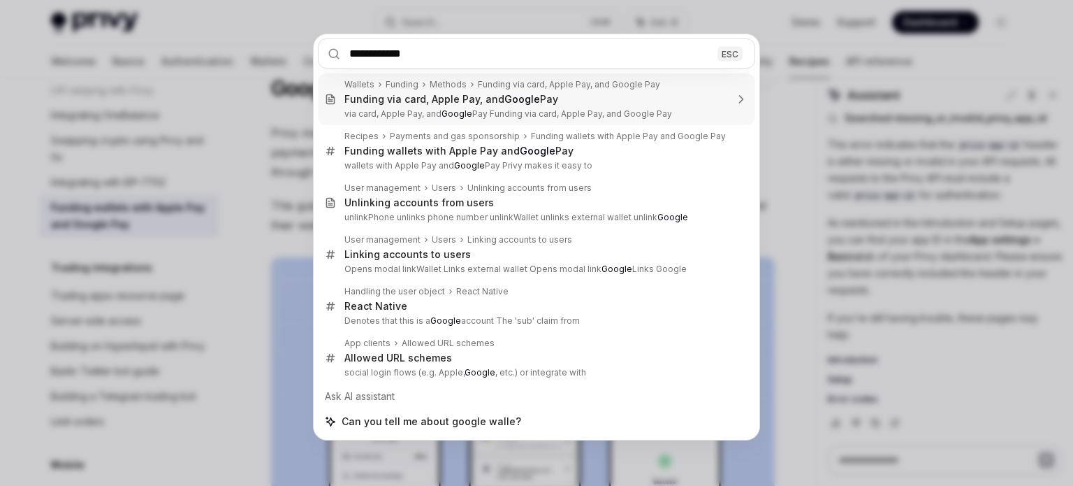
type input "**********"
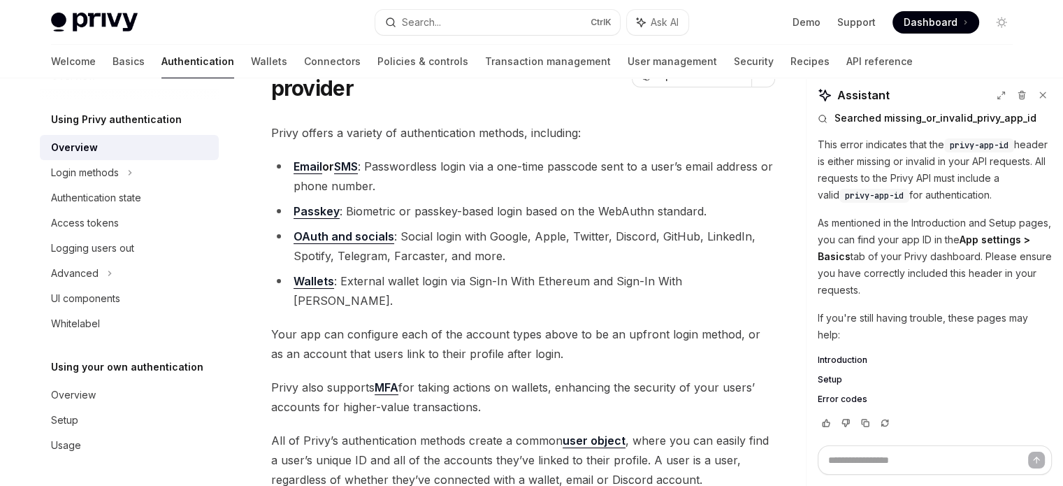
scroll to position [36, 0]
click at [436, 201] on li "Passkey : Biometric or passkey-based login based on the WebAuthn standard." at bounding box center [523, 211] width 504 height 20
click at [471, 244] on li "OAuth and socials : Social login with Google, Apple, Twitter, Discord, GitHub, …" at bounding box center [523, 245] width 504 height 39
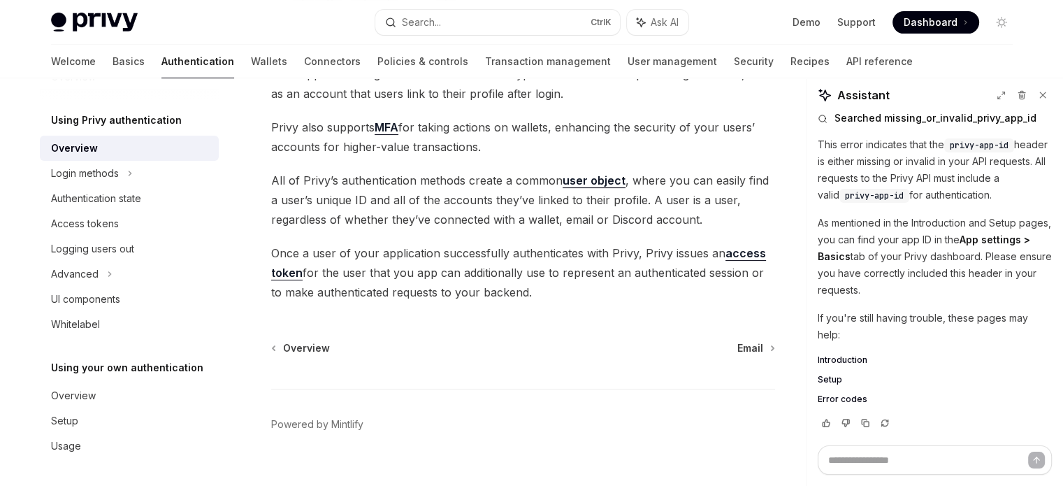
scroll to position [342, 0]
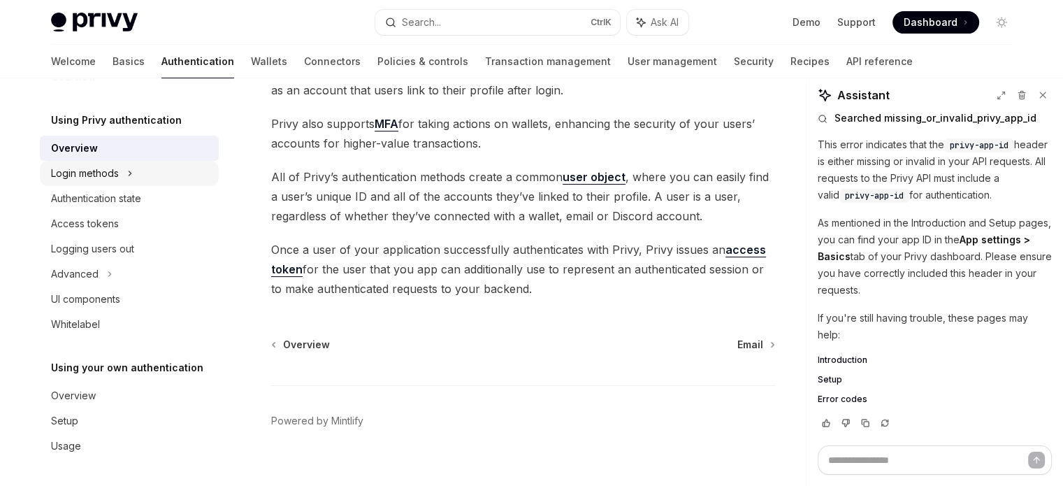
click at [106, 178] on div "Login methods" at bounding box center [85, 173] width 68 height 17
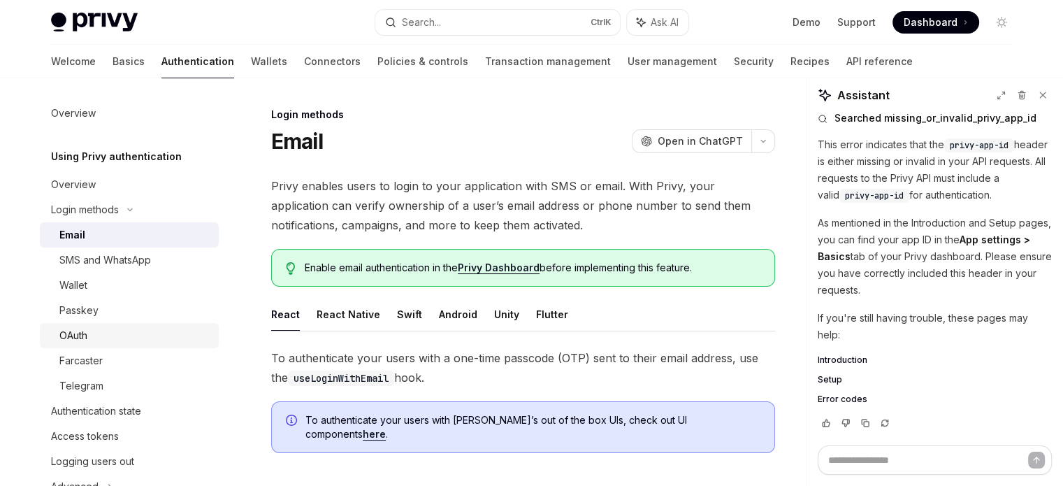
click at [140, 331] on div "OAuth" at bounding box center [134, 335] width 151 height 17
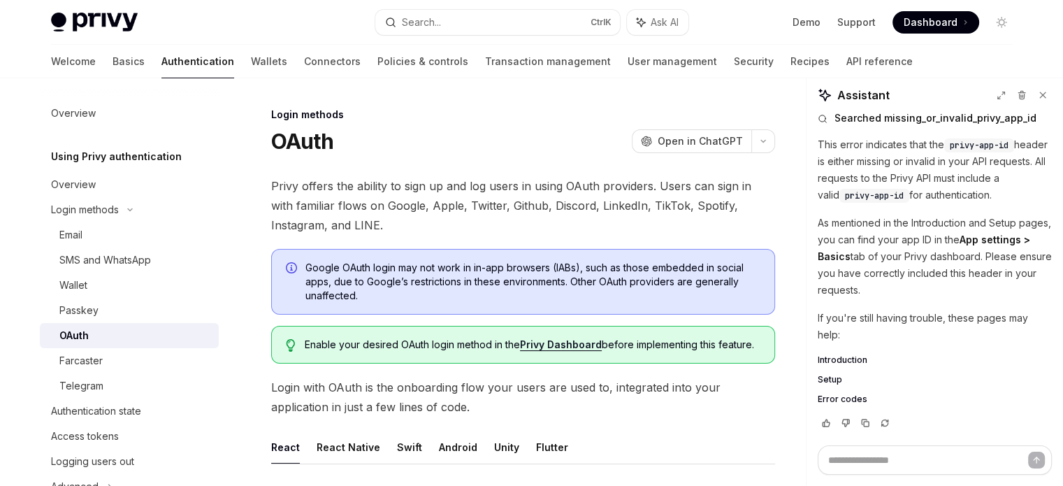
click at [610, 405] on span "Login with OAuth is the onboarding flow your users are used to, integrated into…" at bounding box center [523, 396] width 504 height 39
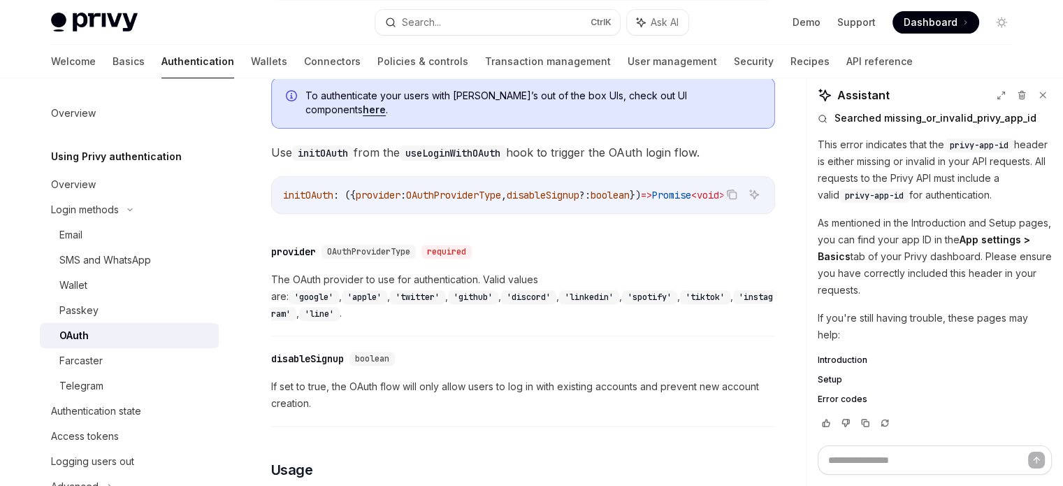
scroll to position [503, 0]
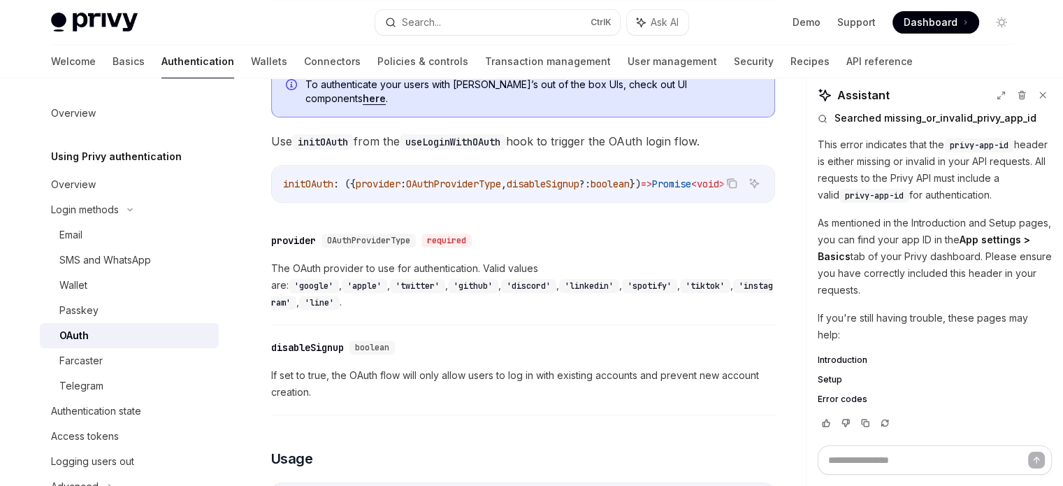
click at [483, 379] on div "​ disableSignup boolean If set to true, the OAuth flow will only allow users to…" at bounding box center [523, 373] width 504 height 83
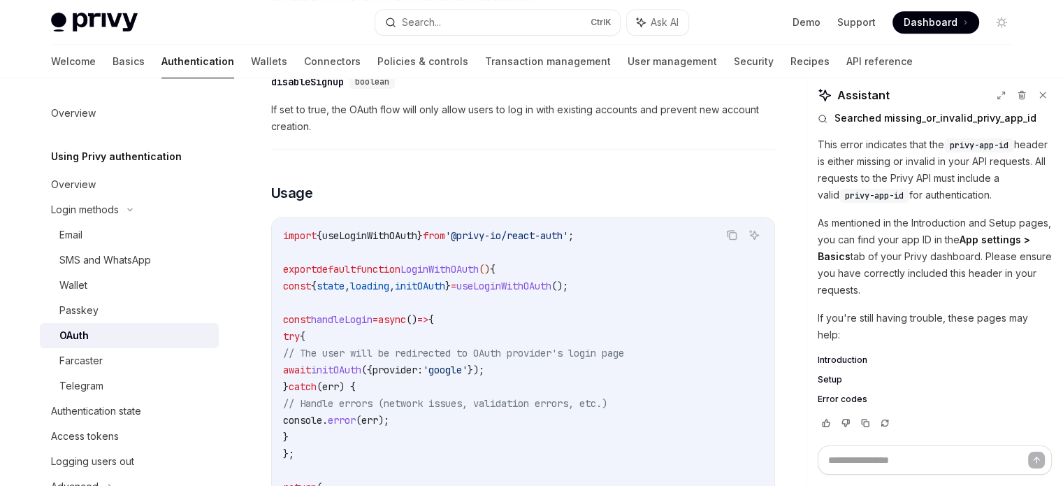
scroll to position [839, 0]
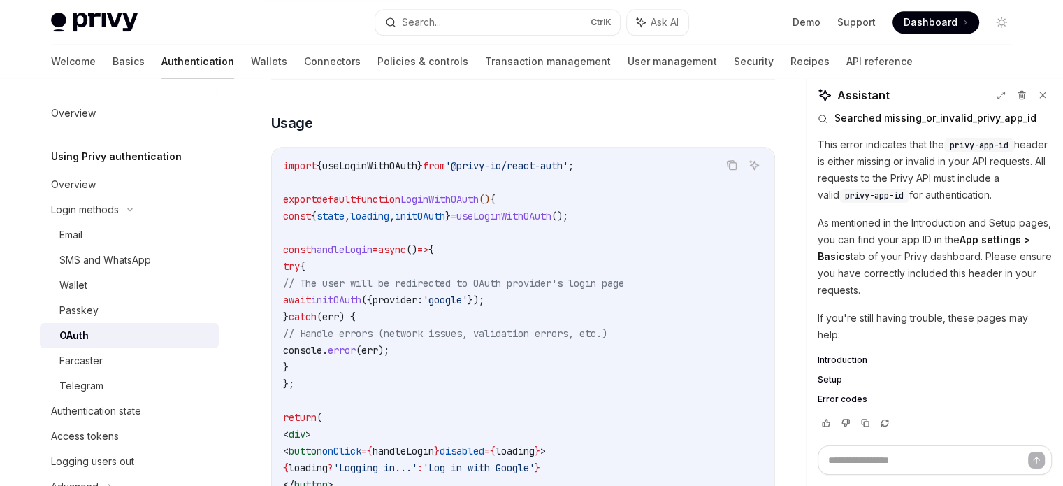
click at [458, 386] on code "import { useLoginWithOAuth } from '@privy-io/react-auth' ; export default funct…" at bounding box center [523, 350] width 480 height 386
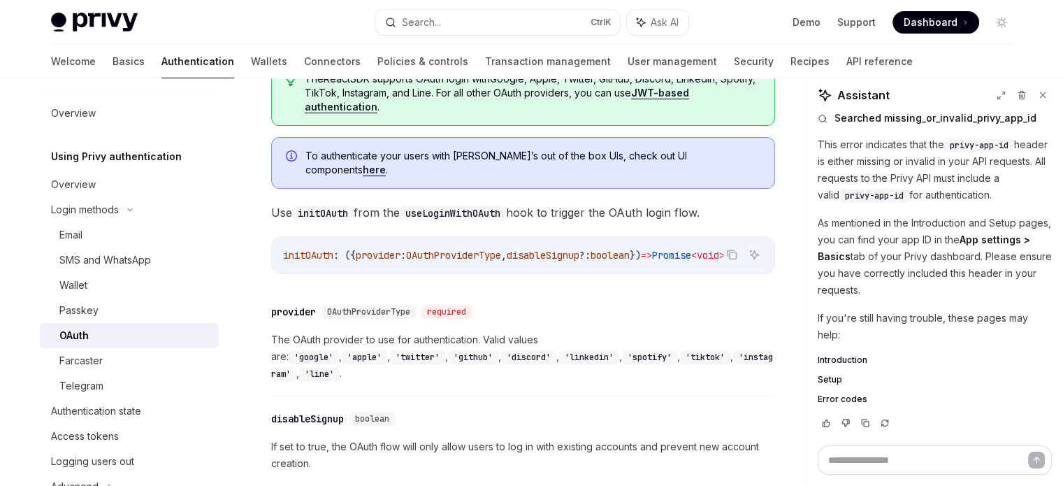
scroll to position [363, 0]
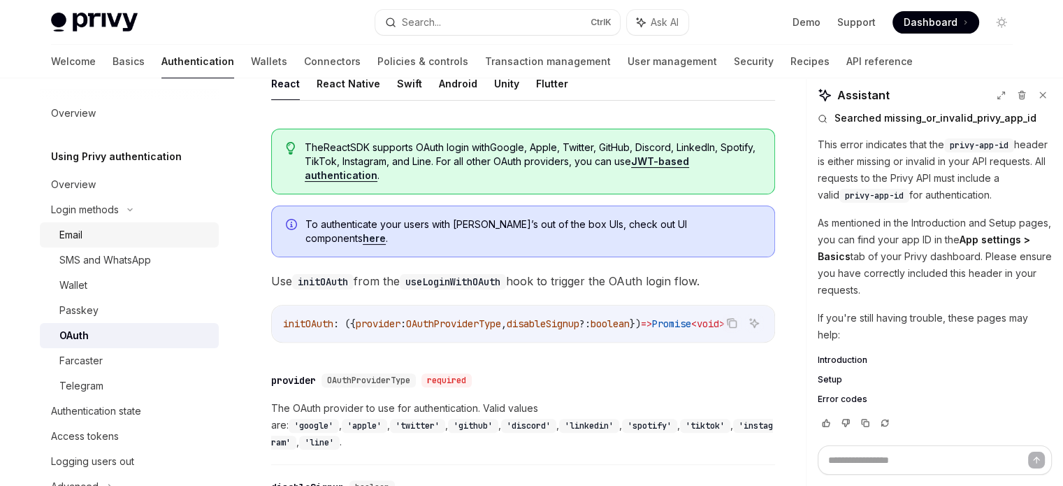
click at [96, 229] on div "Email" at bounding box center [134, 234] width 151 height 17
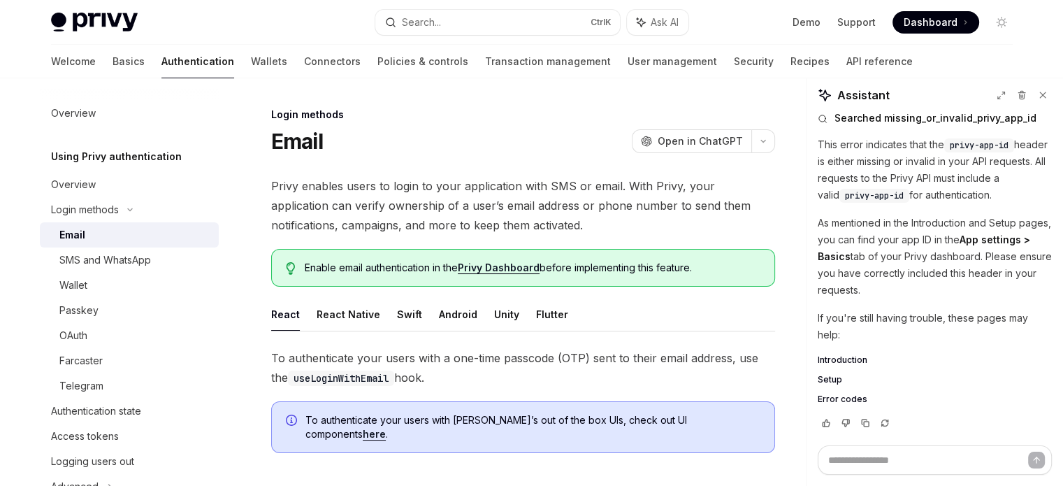
click at [473, 382] on span "To authenticate your users with a one-time passcode (OTP) sent to their email a…" at bounding box center [523, 367] width 504 height 39
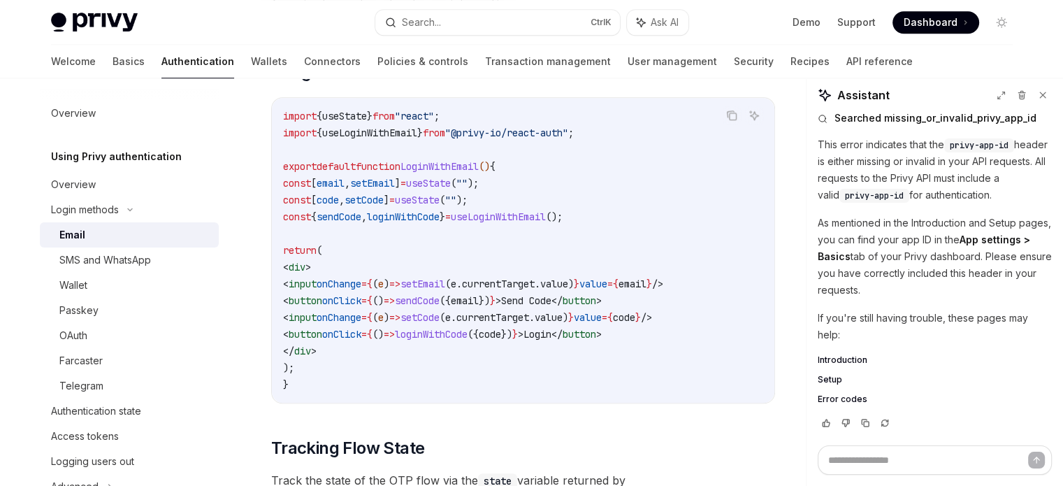
scroll to position [1174, 0]
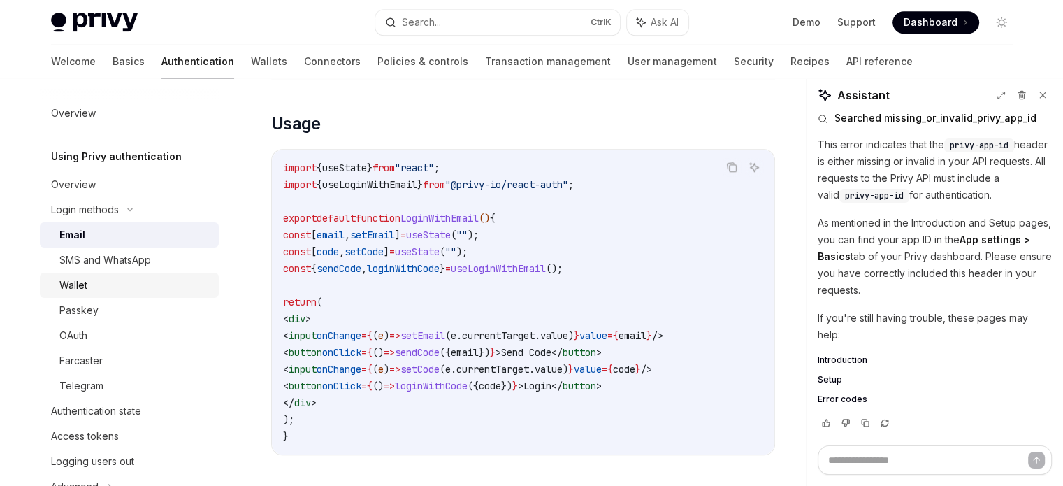
click at [68, 277] on div "Wallet" at bounding box center [73, 285] width 28 height 17
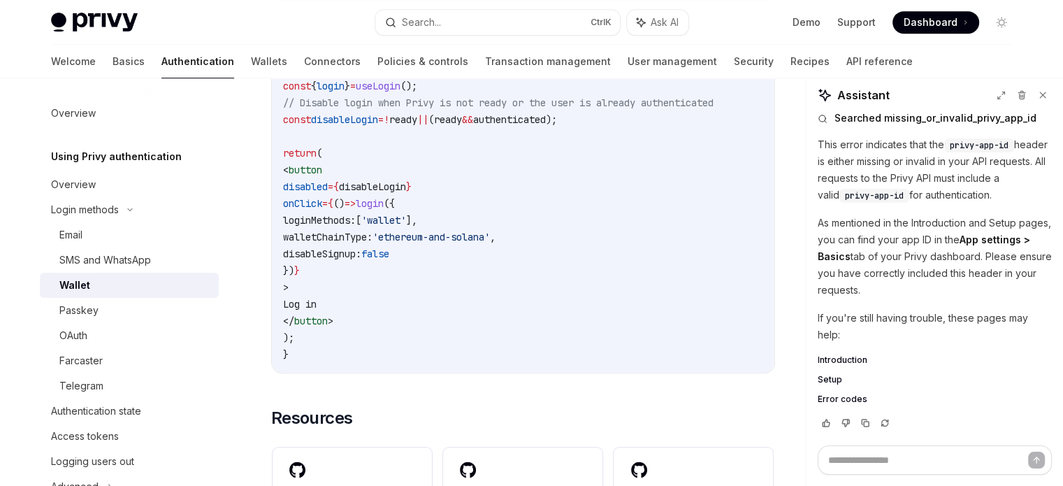
scroll to position [894, 0]
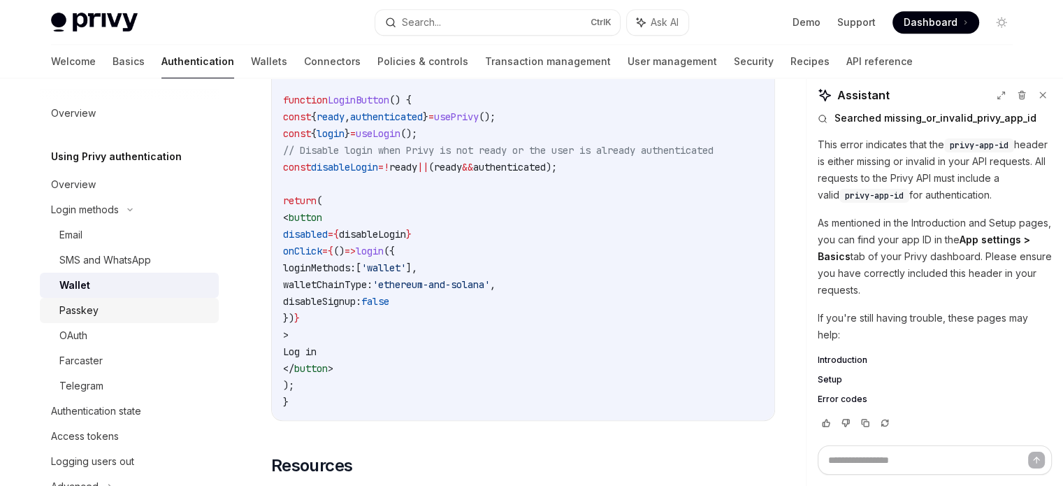
click at [112, 303] on div "Passkey" at bounding box center [134, 310] width 151 height 17
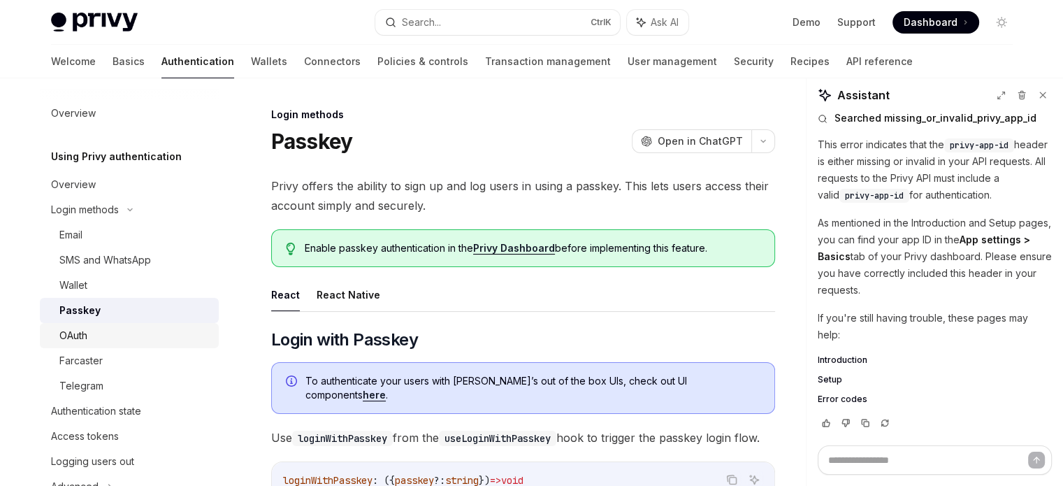
click at [81, 335] on div "OAuth" at bounding box center [73, 335] width 28 height 17
type textarea "*"
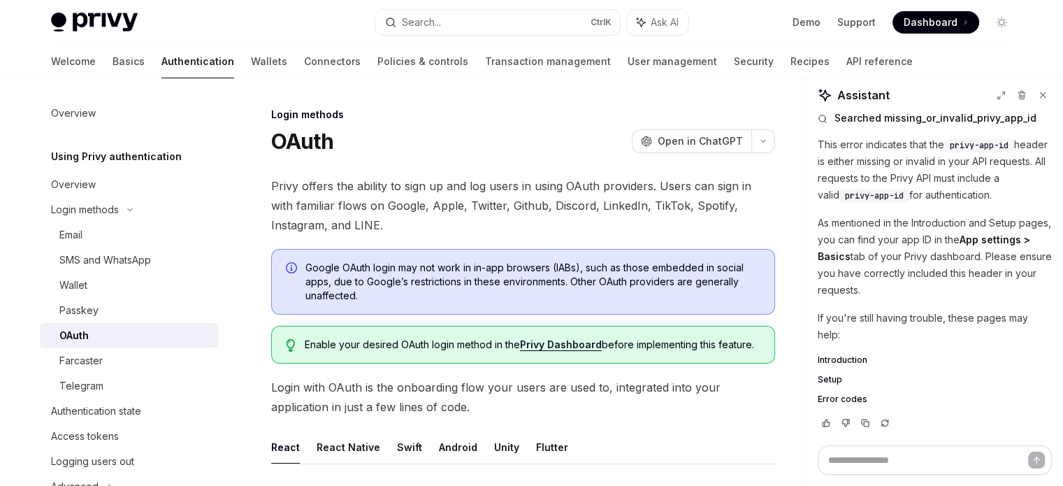
click at [518, 336] on div "Enable your desired OAuth login method in the Privy Dashboard before implementi…" at bounding box center [523, 345] width 504 height 38
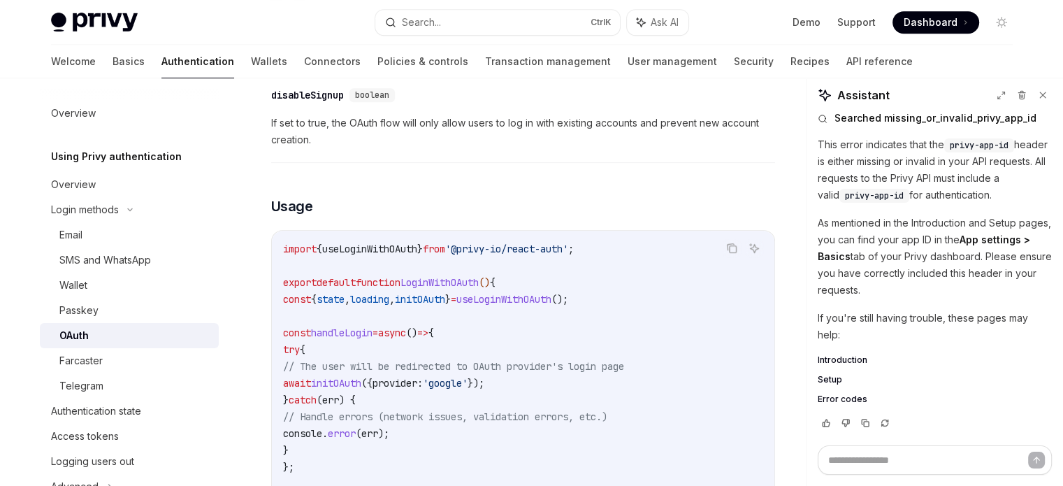
scroll to position [783, 0]
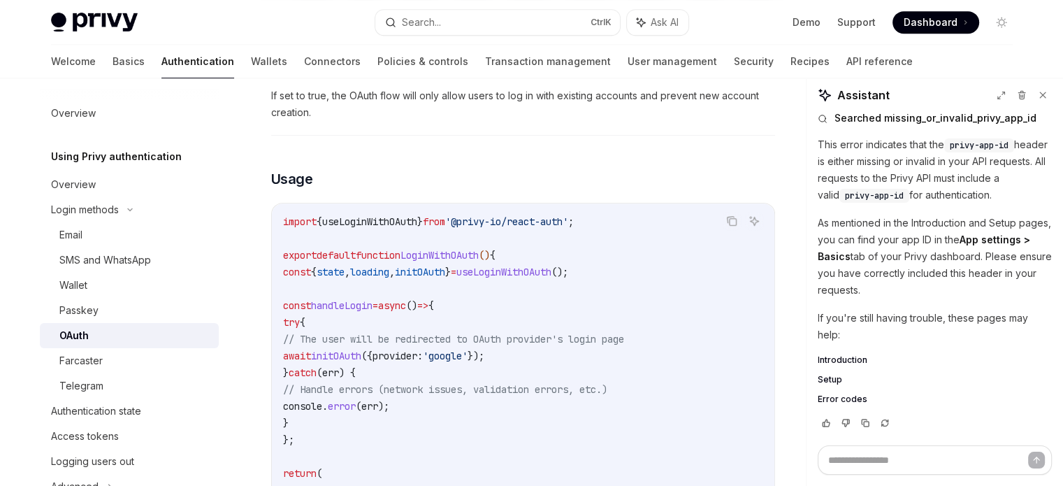
drag, startPoint x: 320, startPoint y: 416, endPoint x: 291, endPoint y: 242, distance: 177.2
click at [291, 242] on code "import { useLoginWithOAuth } from '@privy-io/react-auth' ; export default funct…" at bounding box center [523, 406] width 480 height 386
copy code "const { state , loading , initOAuth } = useLoginWithOAuth (); const handleLogin…"
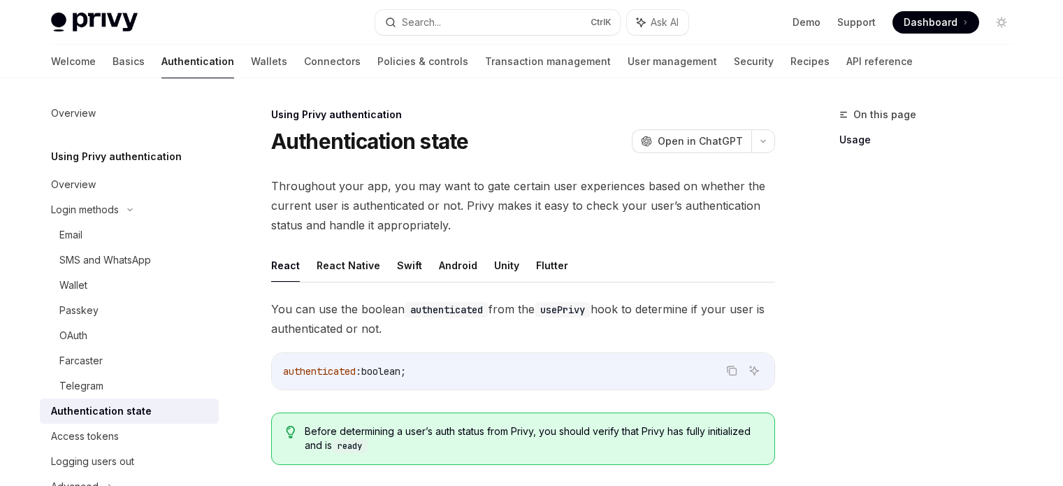
scroll to position [173, 0]
